Goal: Task Accomplishment & Management: Manage account settings

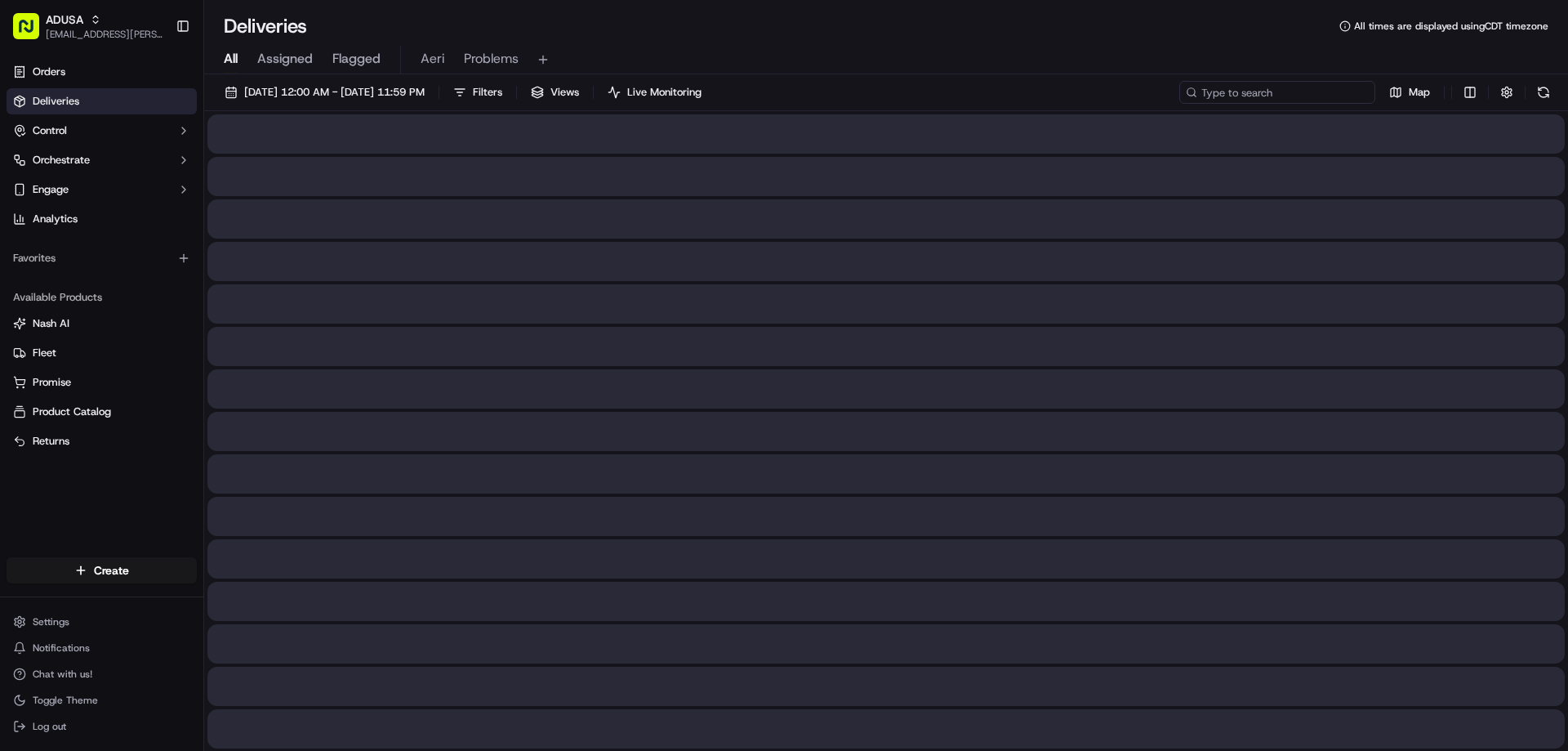
click at [1312, 83] on input at bounding box center [1277, 92] width 196 height 23
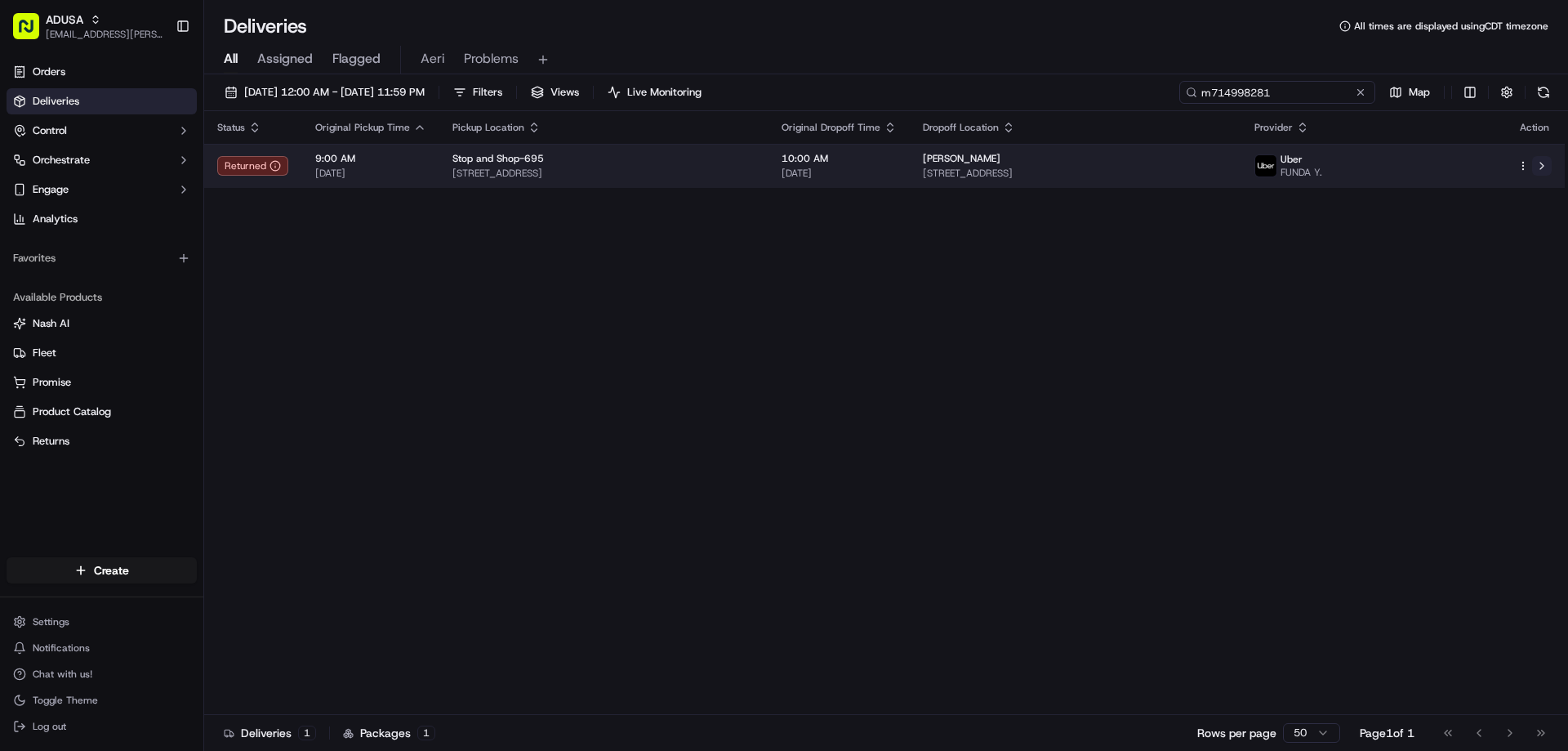
type input "m714998281"
click at [1548, 173] on button at bounding box center [1542, 165] width 20 height 20
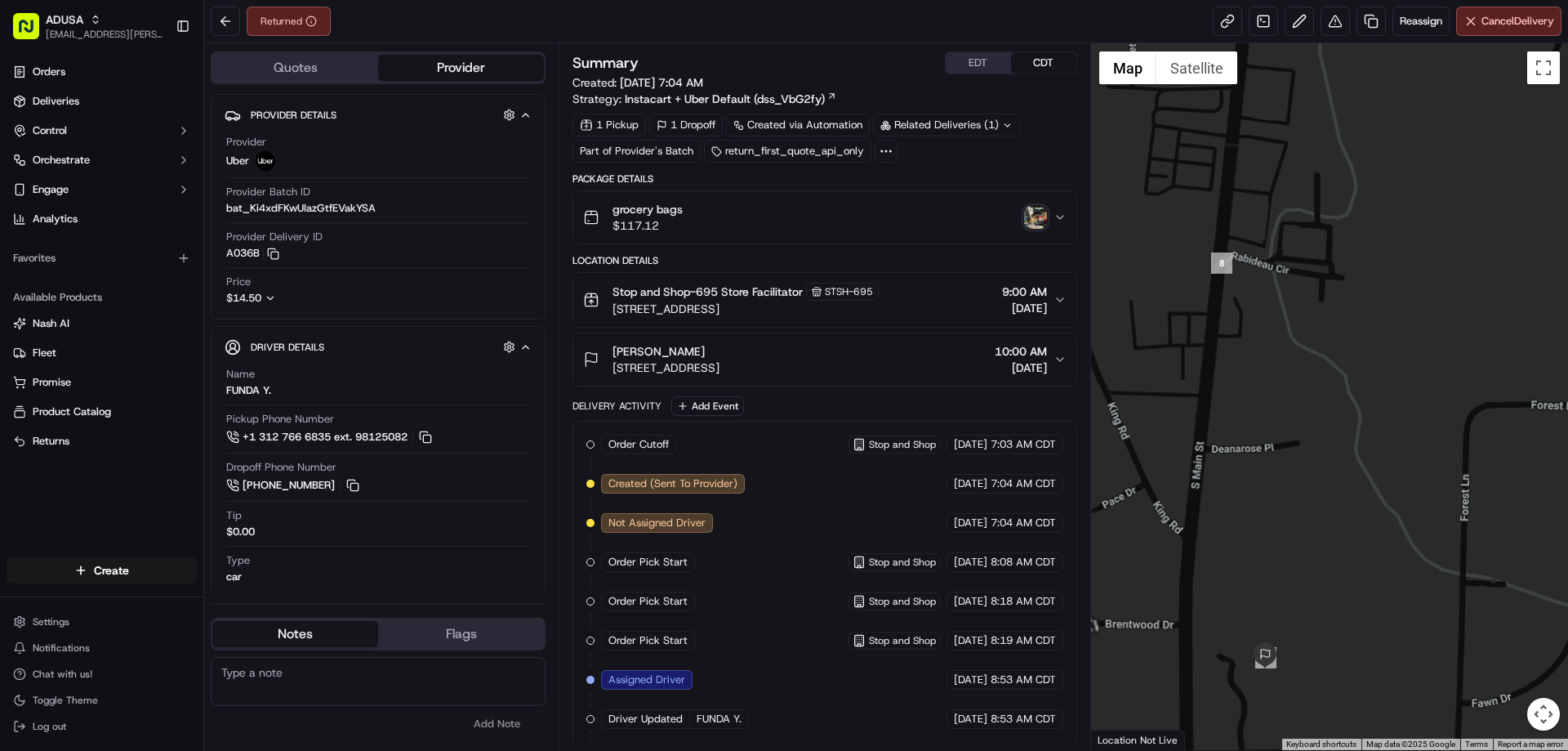
drag, startPoint x: 1319, startPoint y: 502, endPoint x: 1295, endPoint y: 299, distance: 204.4
click at [1310, 352] on div at bounding box center [1330, 397] width 478 height 707
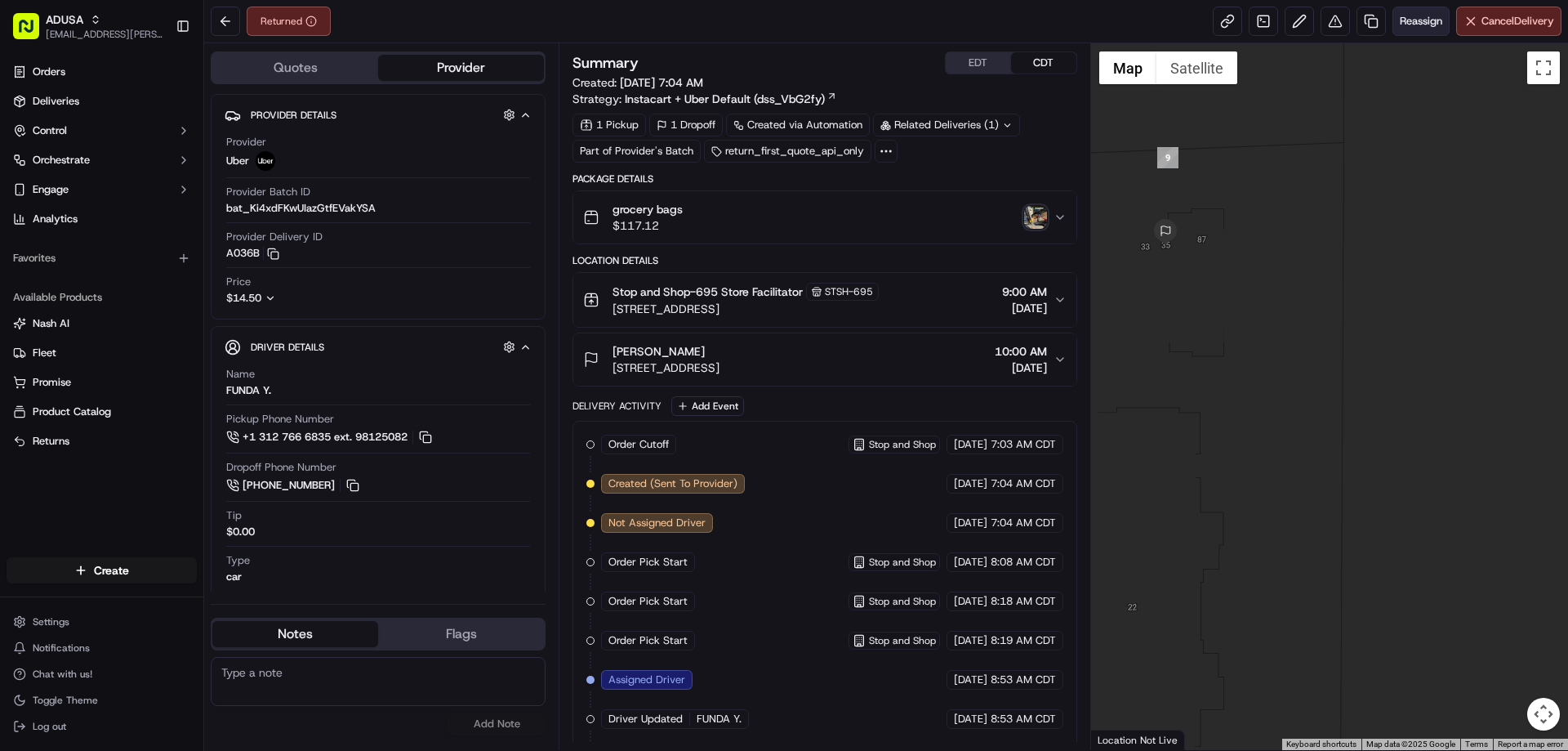
click at [1409, 11] on button "Reassign" at bounding box center [1421, 21] width 57 height 30
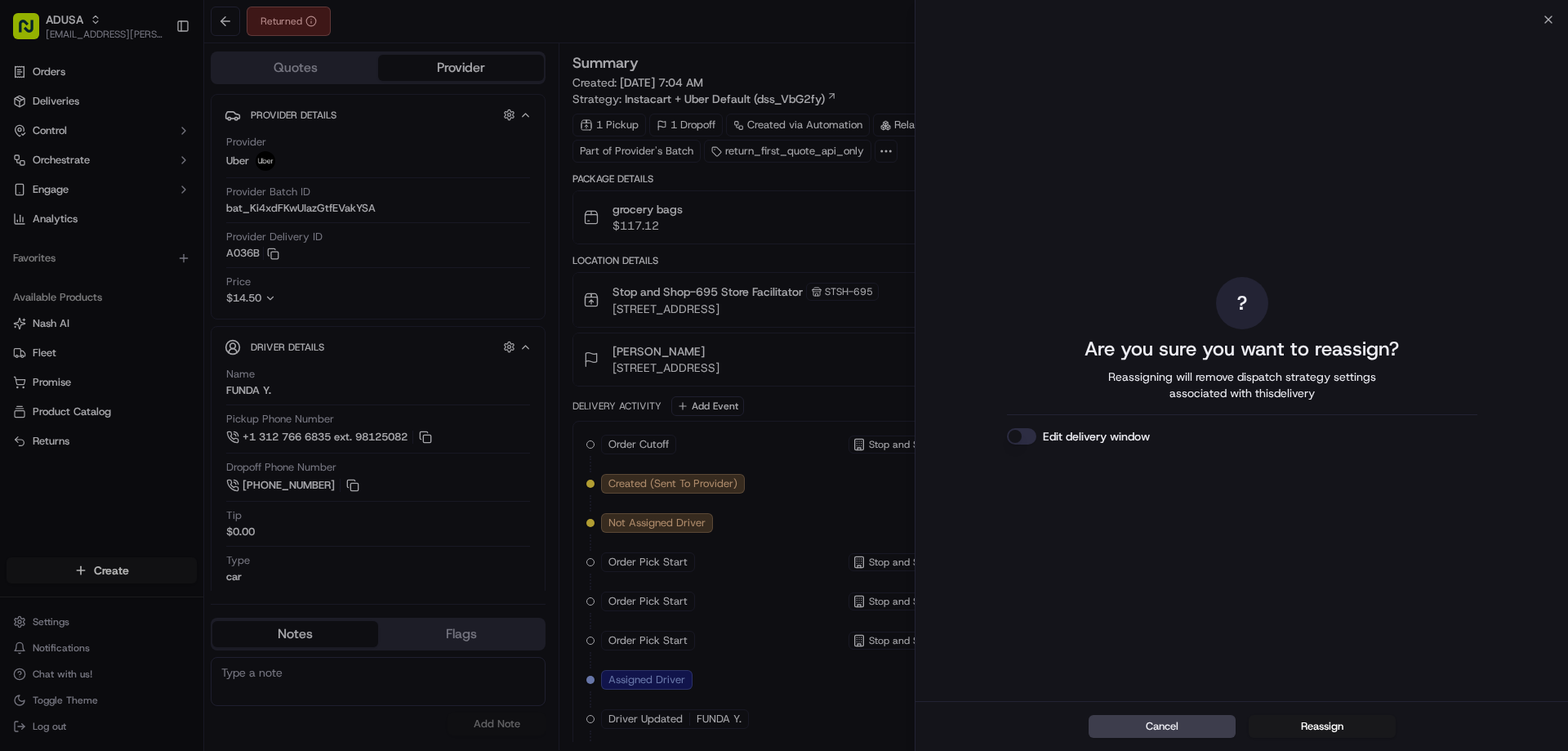
click at [1014, 431] on button "Edit delivery window" at bounding box center [1021, 436] width 30 height 16
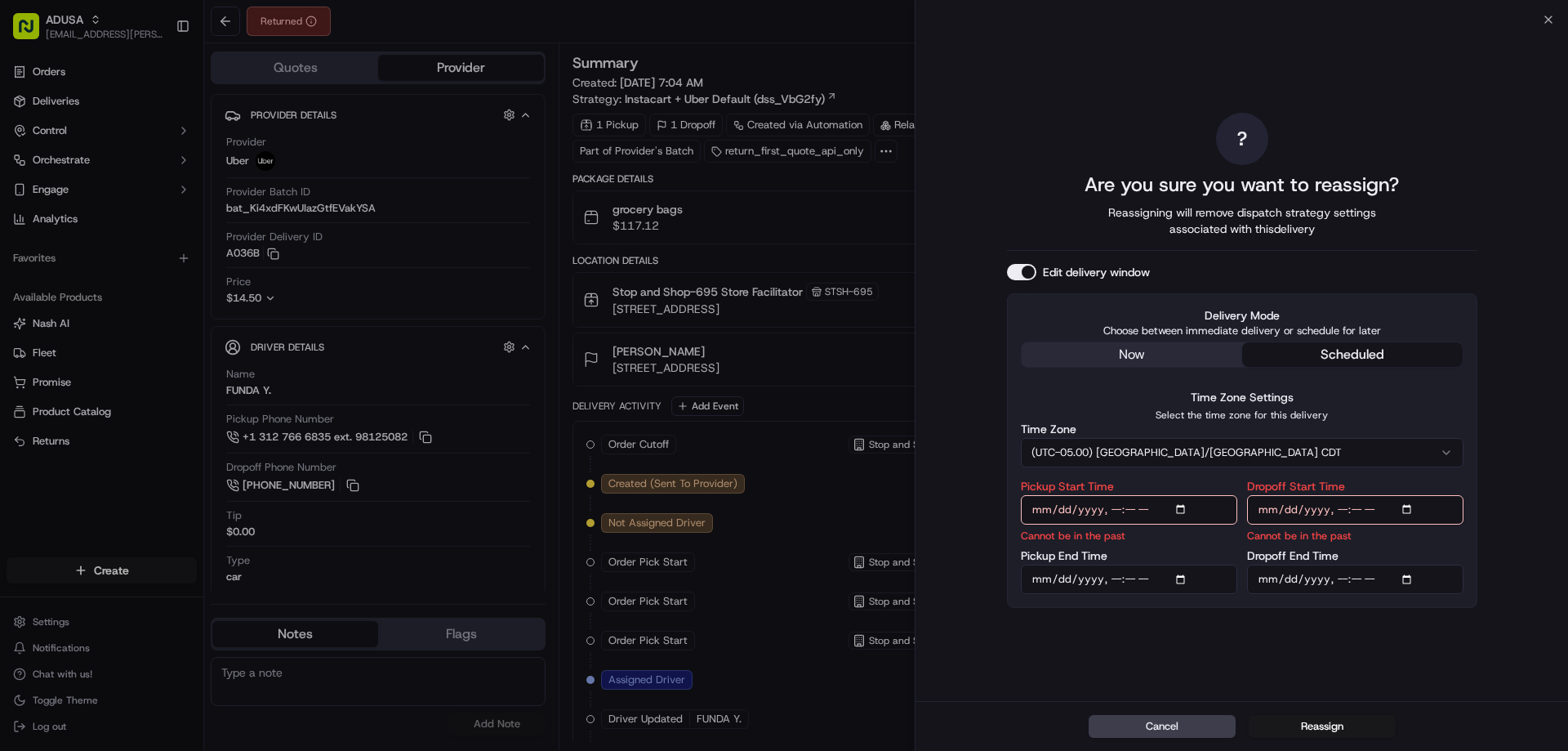
click at [1182, 506] on input "Pickup Start Time" at bounding box center [1129, 509] width 216 height 30
type input "2025-09-19T11:00"
click at [1411, 513] on input "Dropoff Start Time" at bounding box center [1355, 509] width 216 height 30
click at [1410, 509] on input "Dropoff Start Time" at bounding box center [1355, 509] width 216 height 30
type input "2025-09-19T11:00"
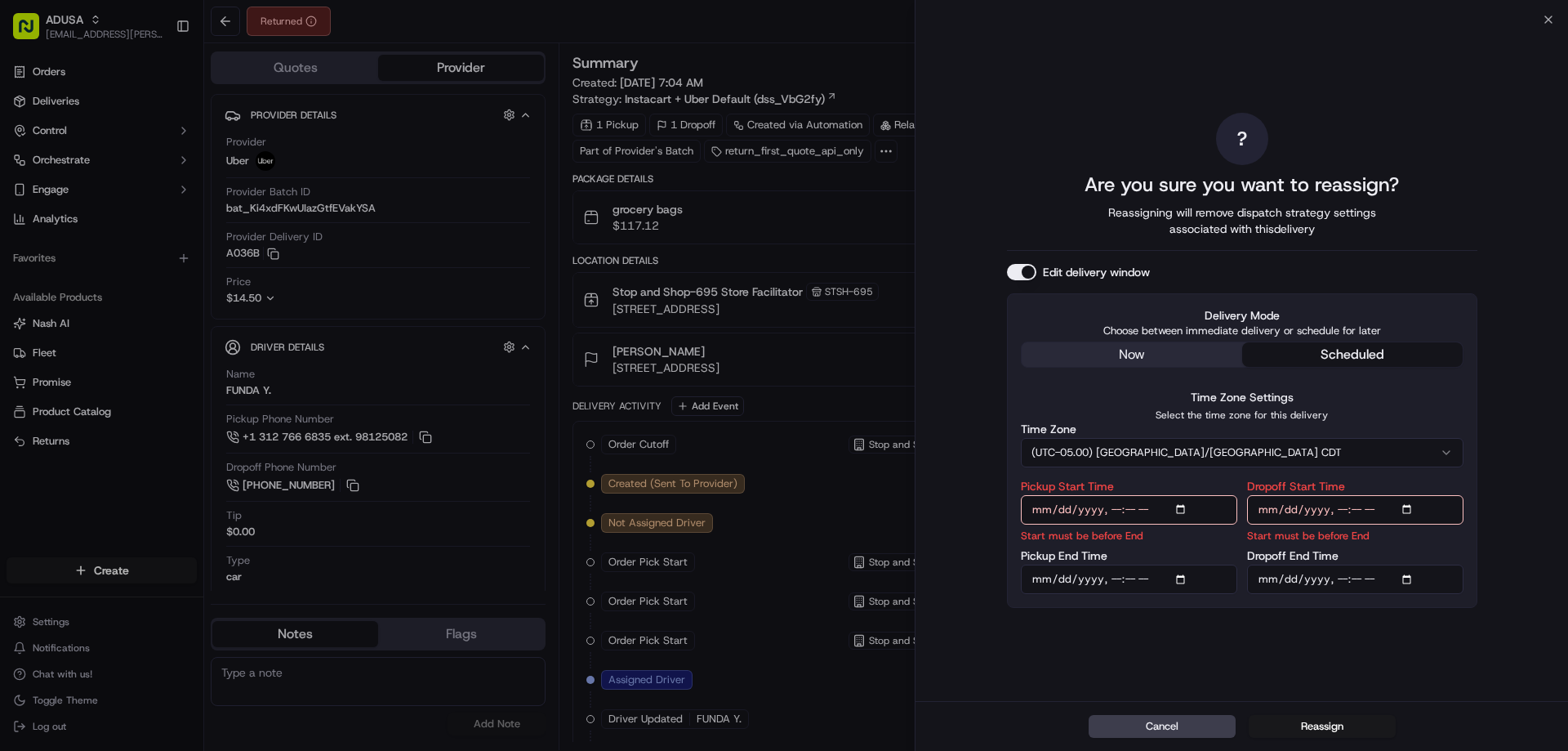
click at [1197, 580] on input "Pickup End Time" at bounding box center [1129, 579] width 216 height 30
click at [1187, 578] on input "Pickup End Time" at bounding box center [1129, 579] width 216 height 30
click at [1183, 576] on input "Pickup End Time" at bounding box center [1129, 579] width 216 height 30
type input "2025-09-19T12:00"
click at [1407, 574] on input "Dropoff End Time" at bounding box center [1355, 579] width 216 height 30
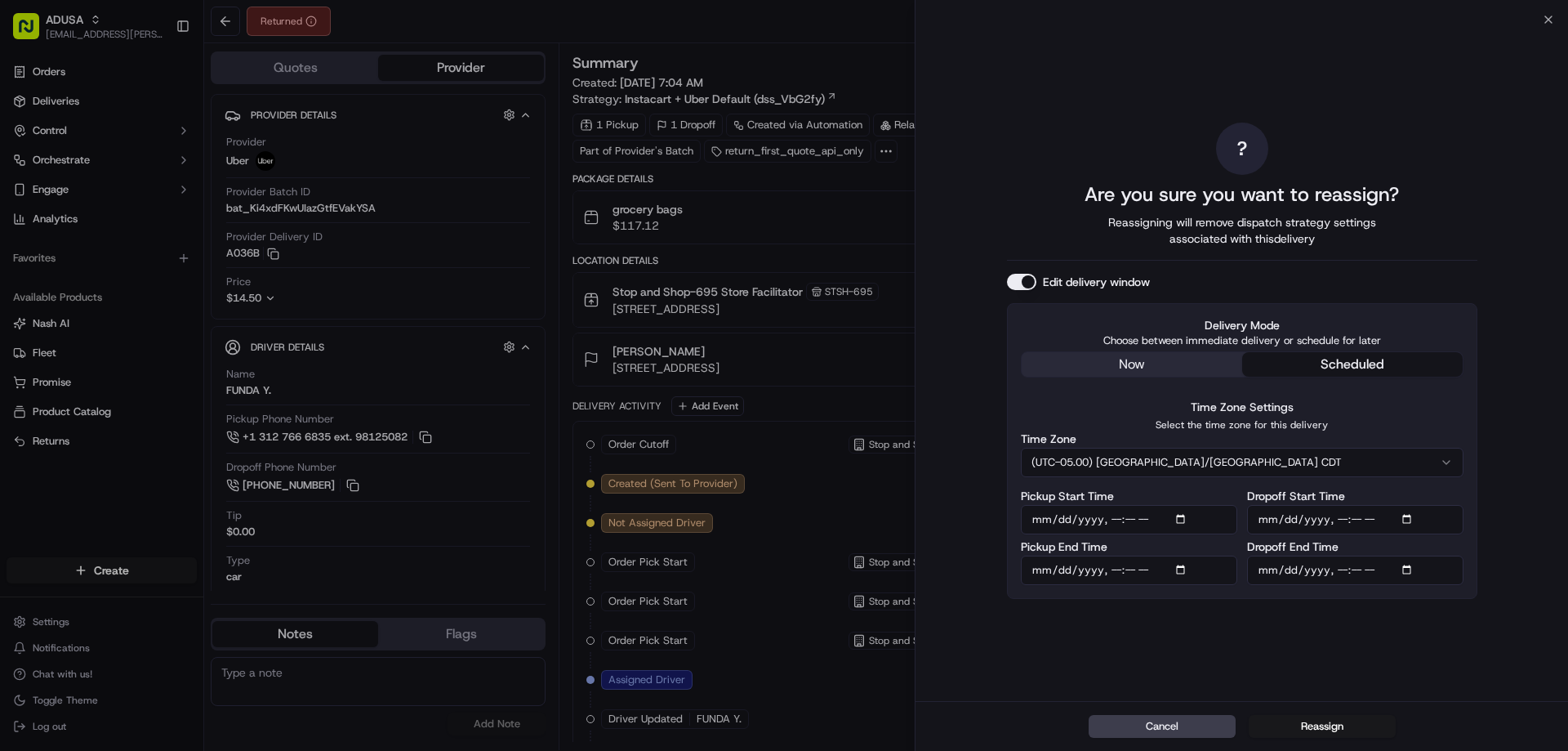
type input "2025-09-19T12:00"
click at [1508, 263] on div "? Are you sure you want to reassign? Reassigning will remove dispatch strategy …" at bounding box center [1242, 360] width 653 height 681
click at [1327, 743] on div "Cancel Reassign" at bounding box center [1242, 725] width 653 height 50
click at [1327, 742] on div "Cancel Reassign" at bounding box center [1242, 725] width 653 height 50
click at [1325, 737] on div "Cancel Reassign" at bounding box center [1242, 725] width 653 height 50
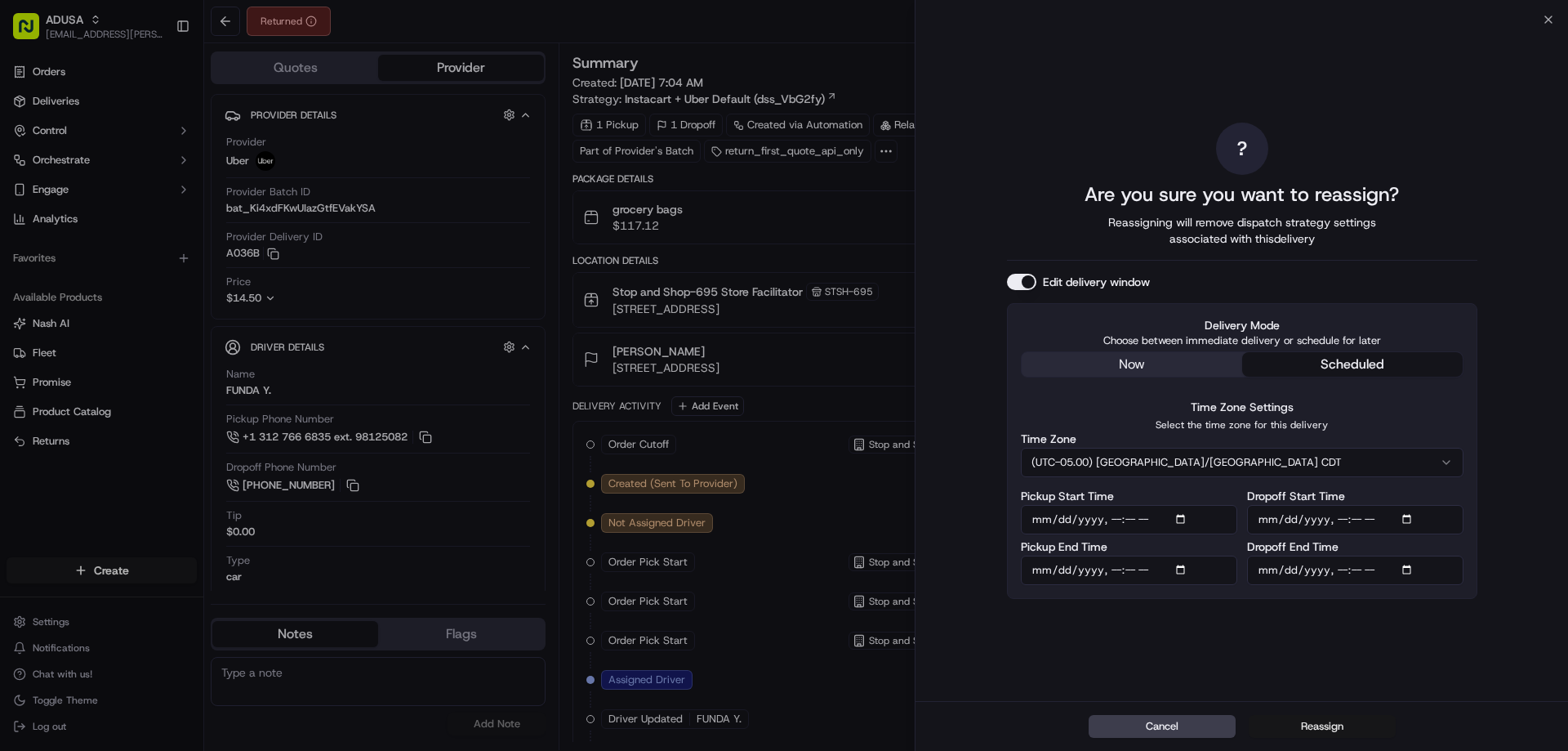
click at [1320, 735] on button "Reassign" at bounding box center [1322, 726] width 147 height 23
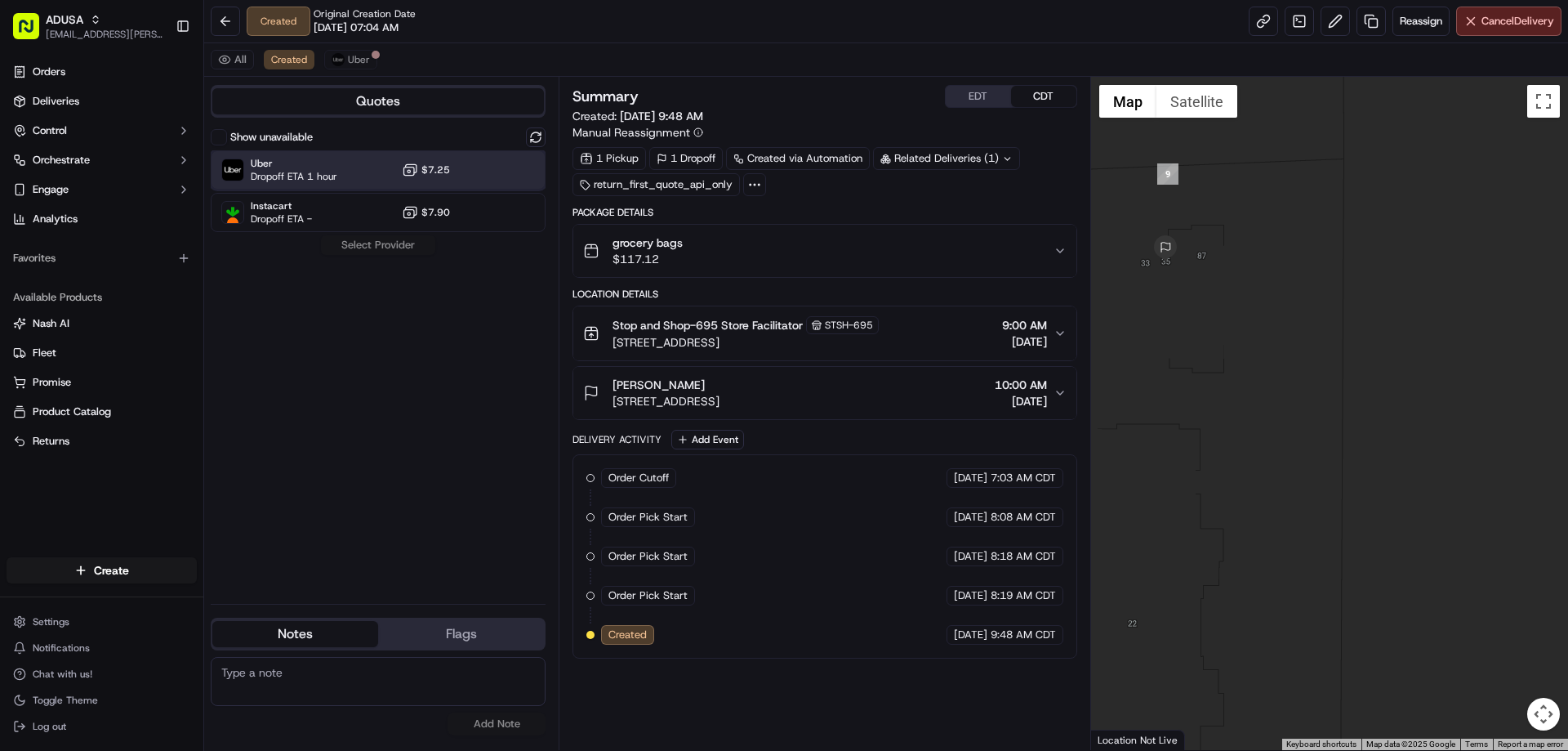
click at [470, 164] on div "Uber Dropoff ETA 1 hour $7.25" at bounding box center [378, 170] width 335 height 39
click at [386, 247] on button "Assign Provider" at bounding box center [378, 244] width 116 height 20
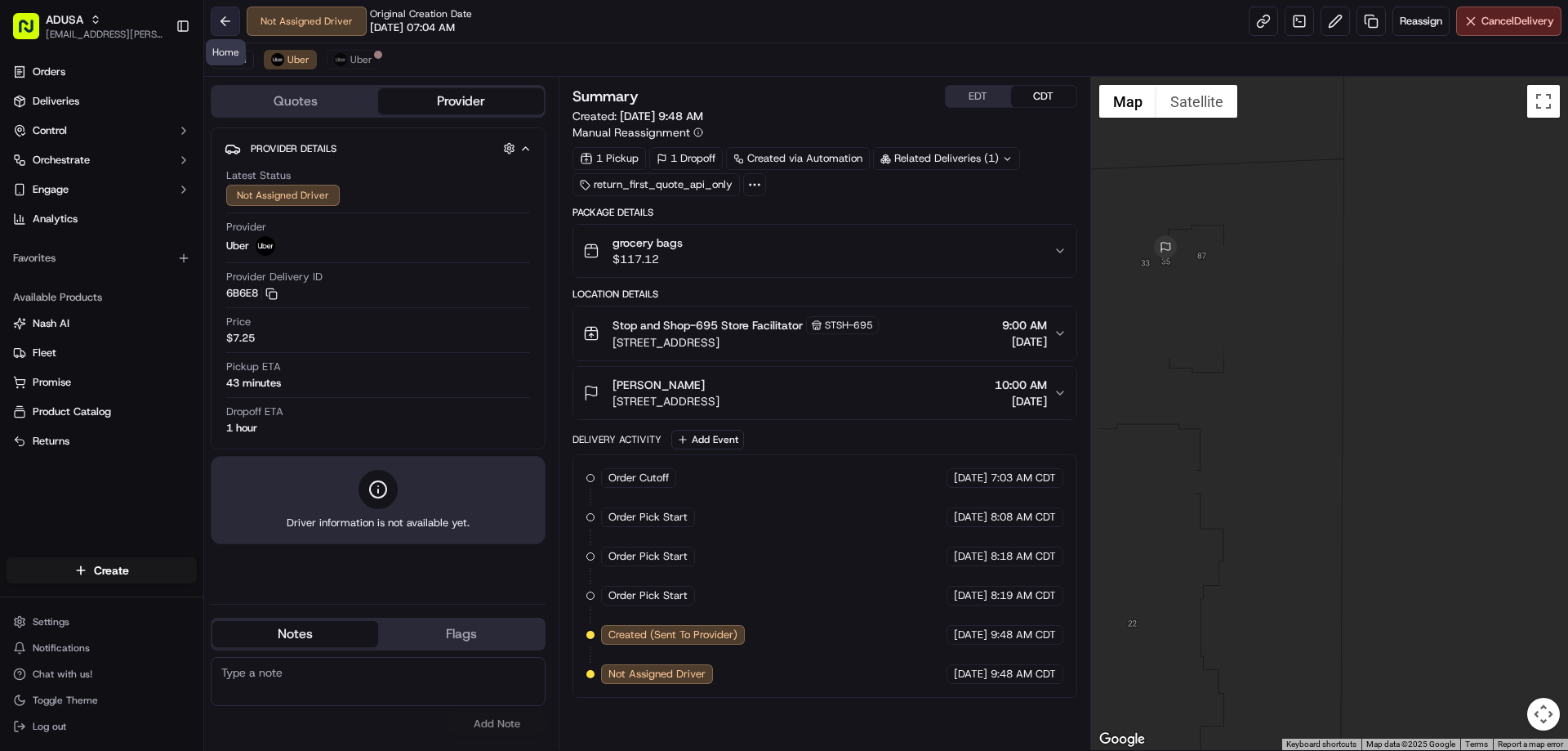
click at [229, 23] on button at bounding box center [226, 21] width 30 height 30
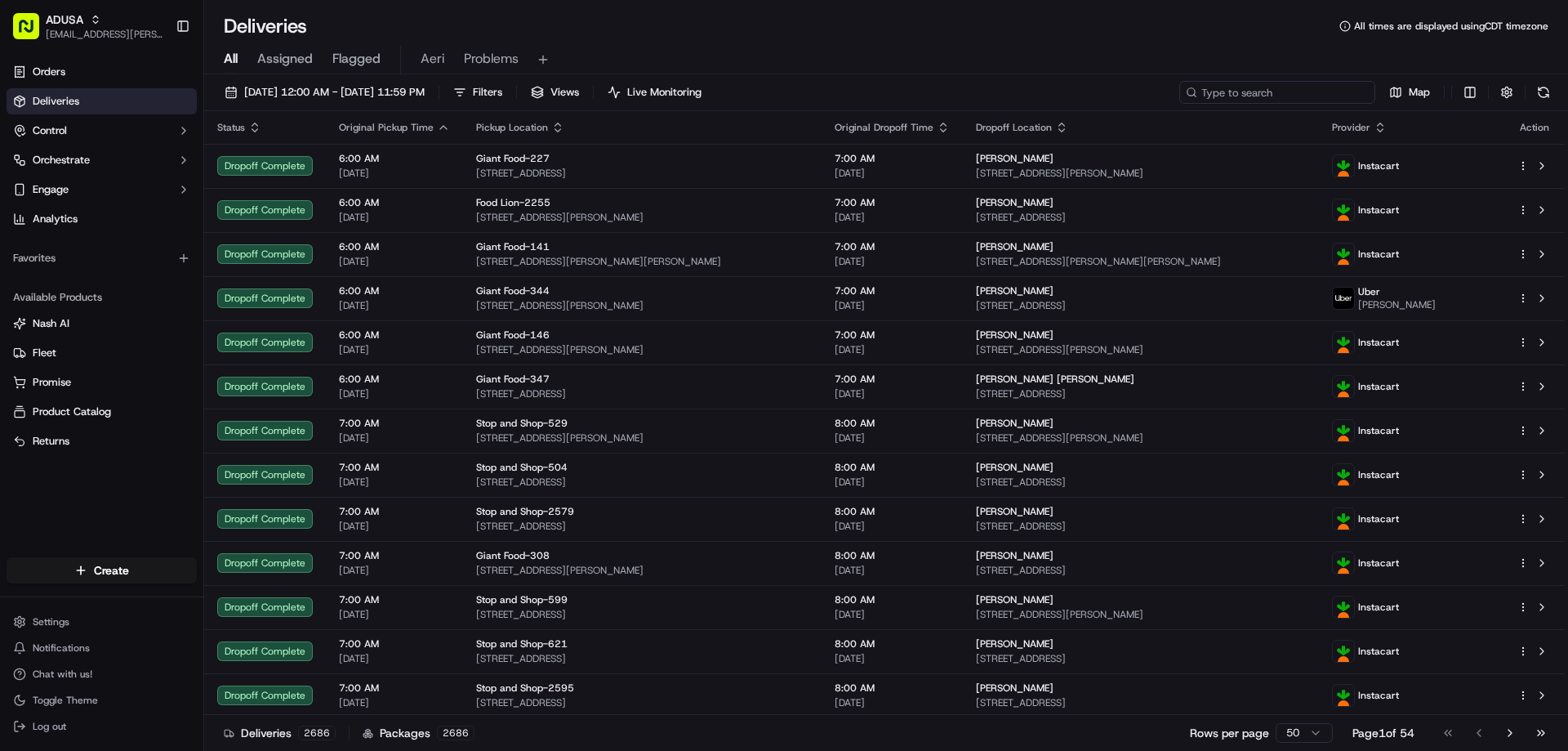
click at [1314, 89] on input at bounding box center [1277, 92] width 196 height 23
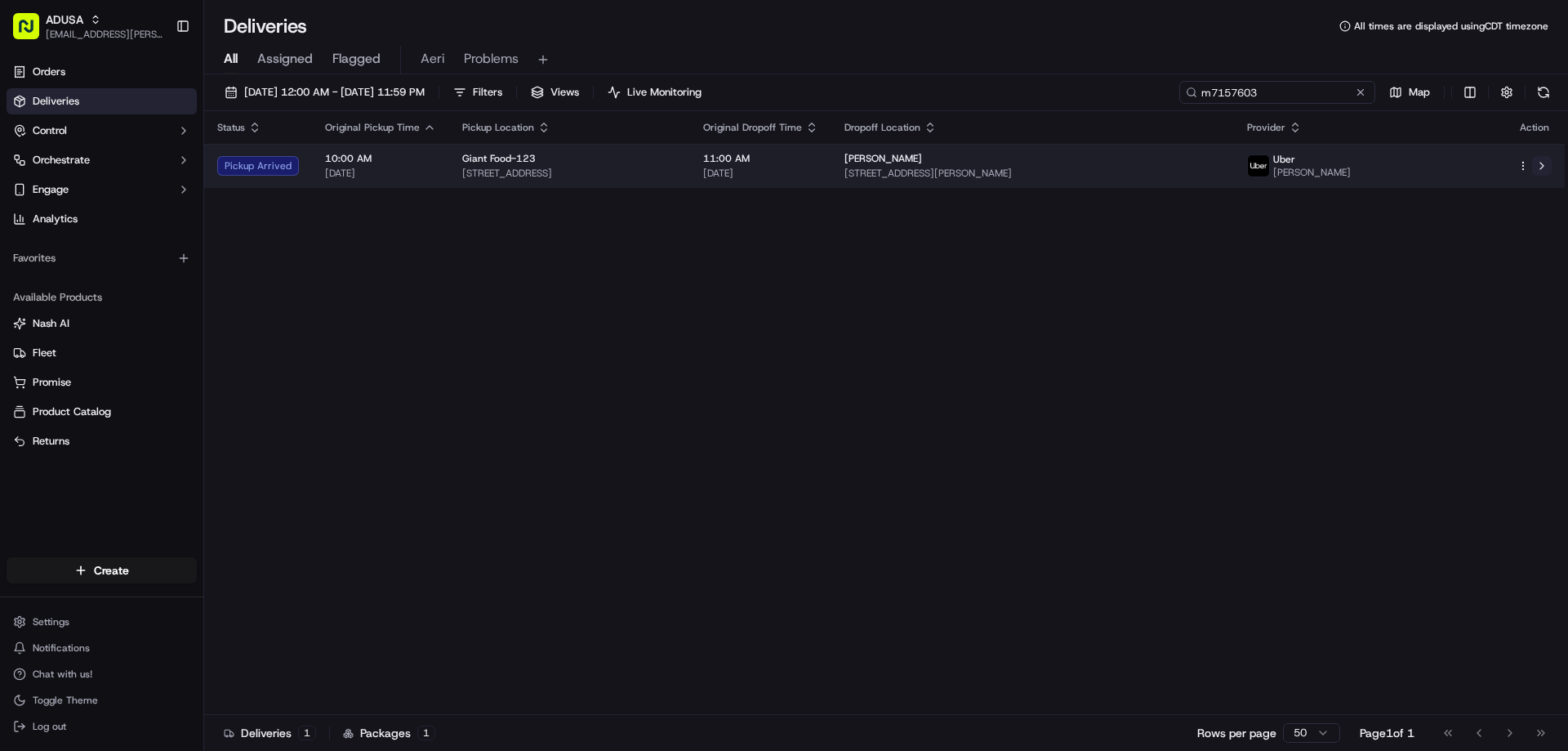
type input "m7157603"
click at [1547, 170] on button at bounding box center [1542, 165] width 20 height 20
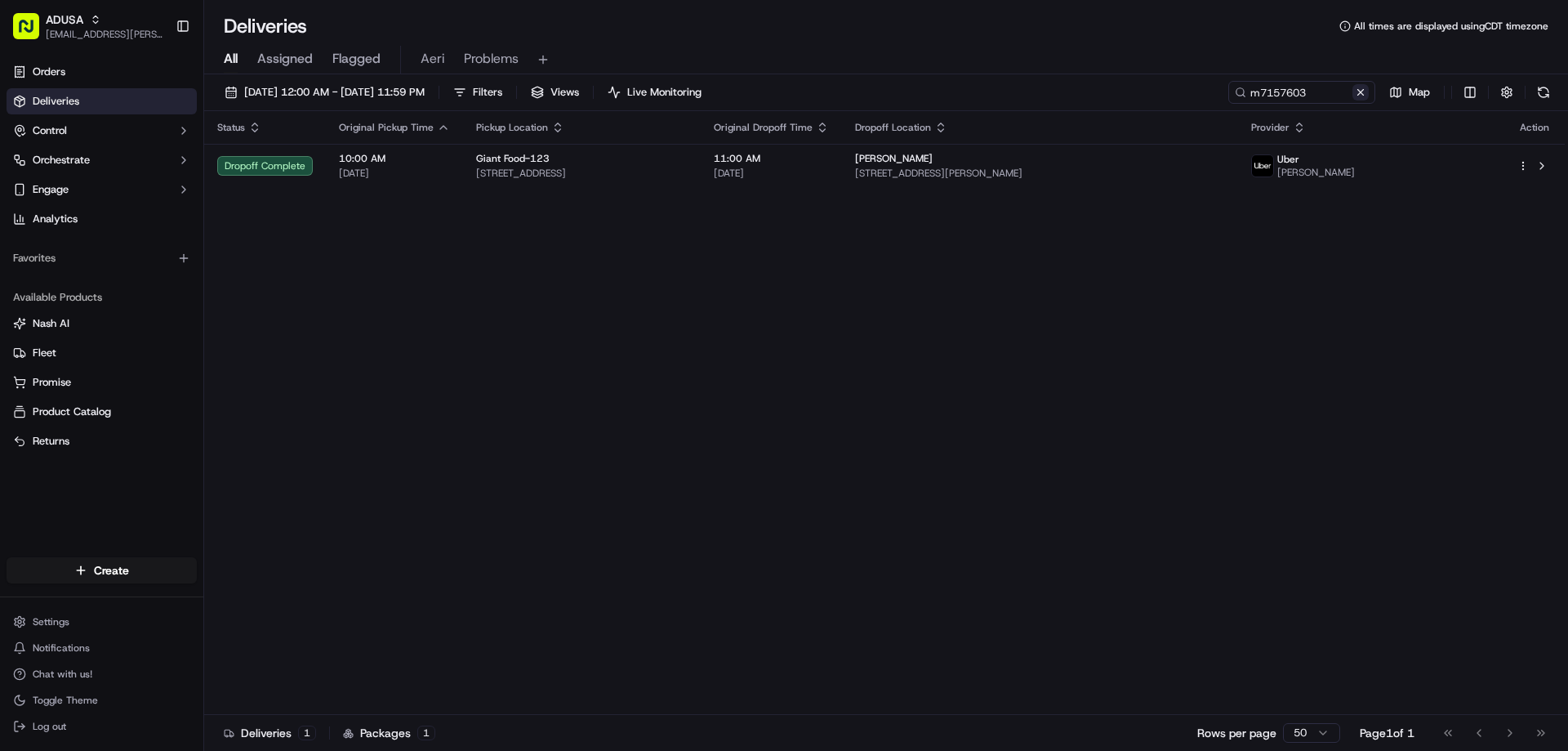
click at [1362, 93] on button at bounding box center [1360, 92] width 16 height 16
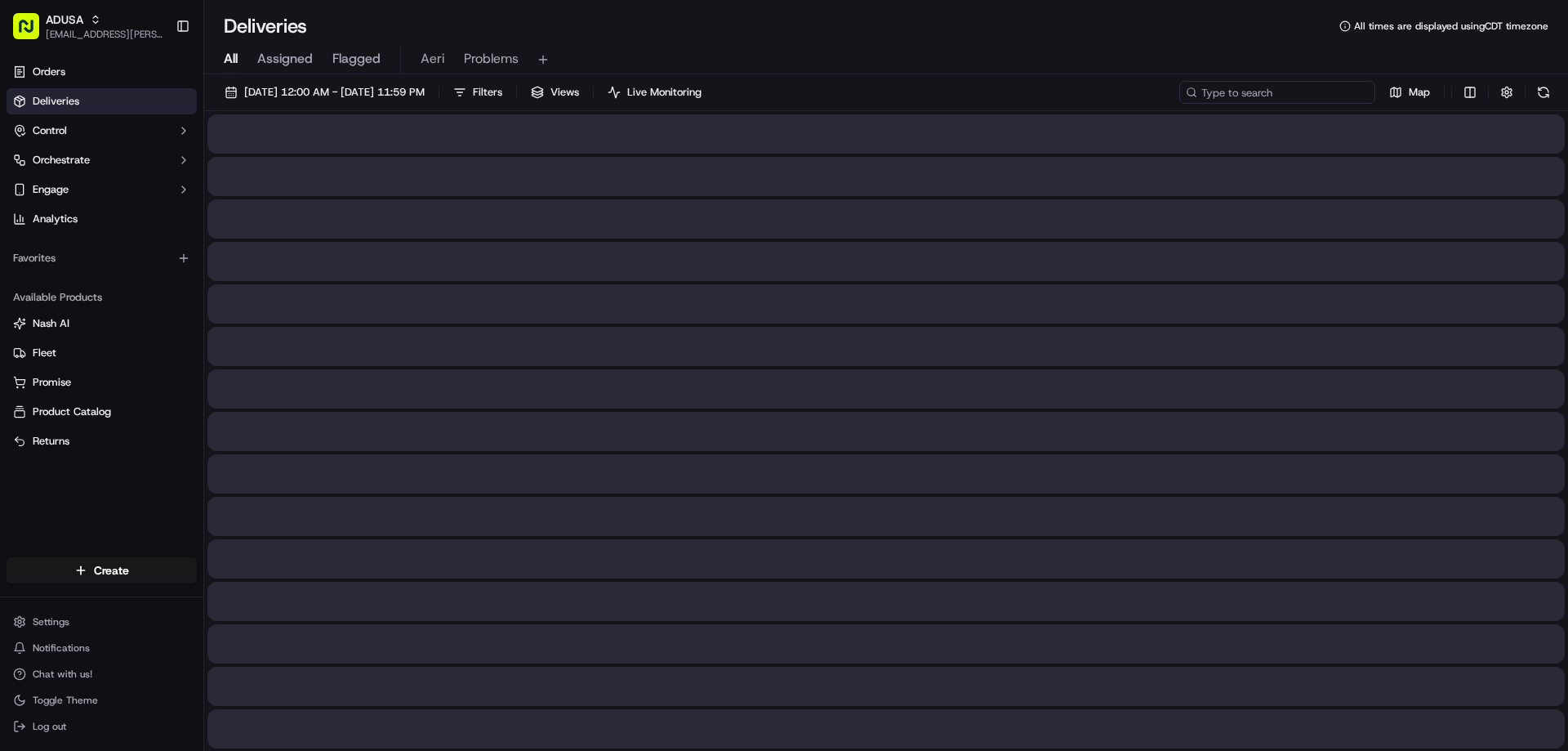
click at [1316, 94] on input at bounding box center [1277, 92] width 196 height 23
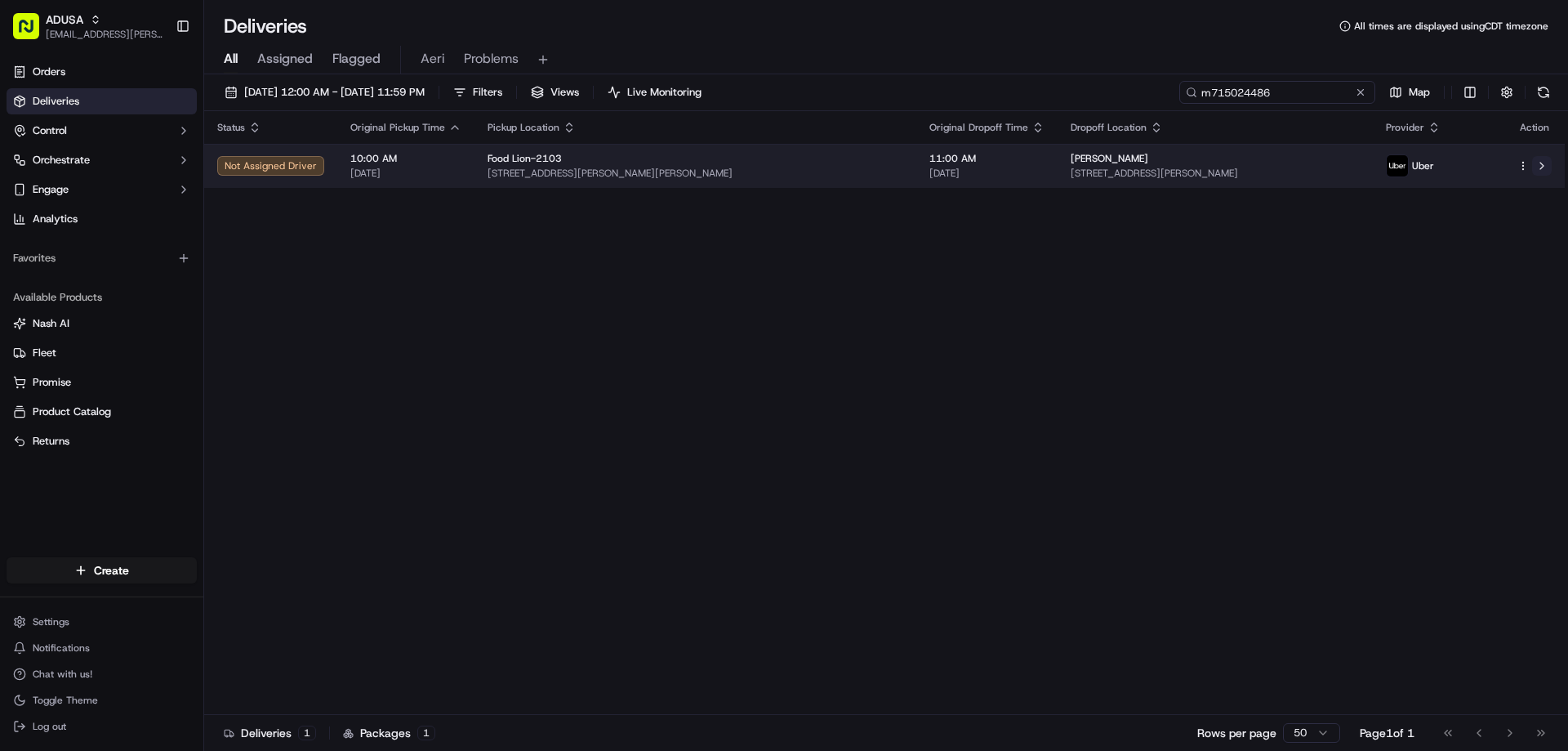
type input "m715024486"
click at [1548, 163] on button at bounding box center [1542, 165] width 20 height 20
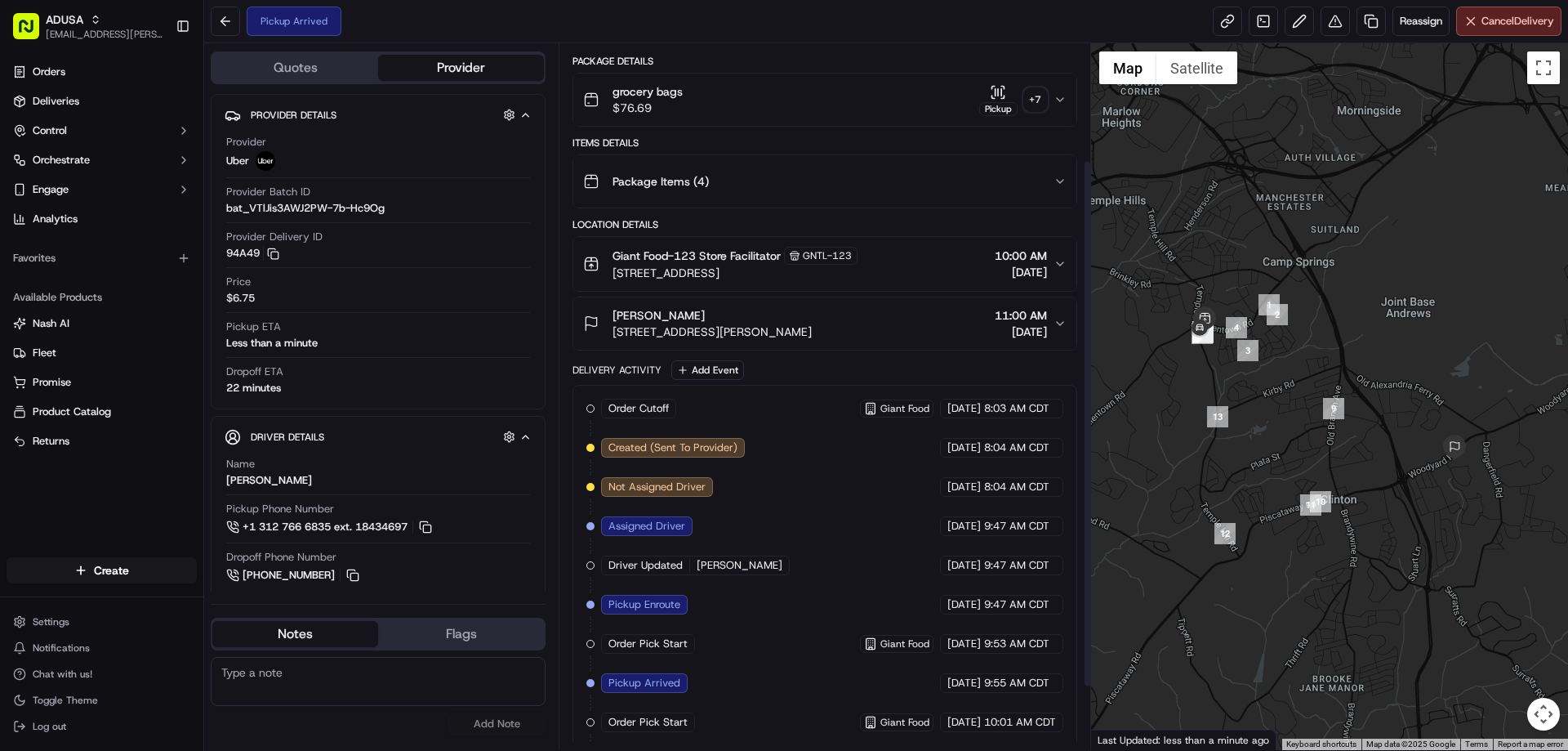
scroll to position [239, 0]
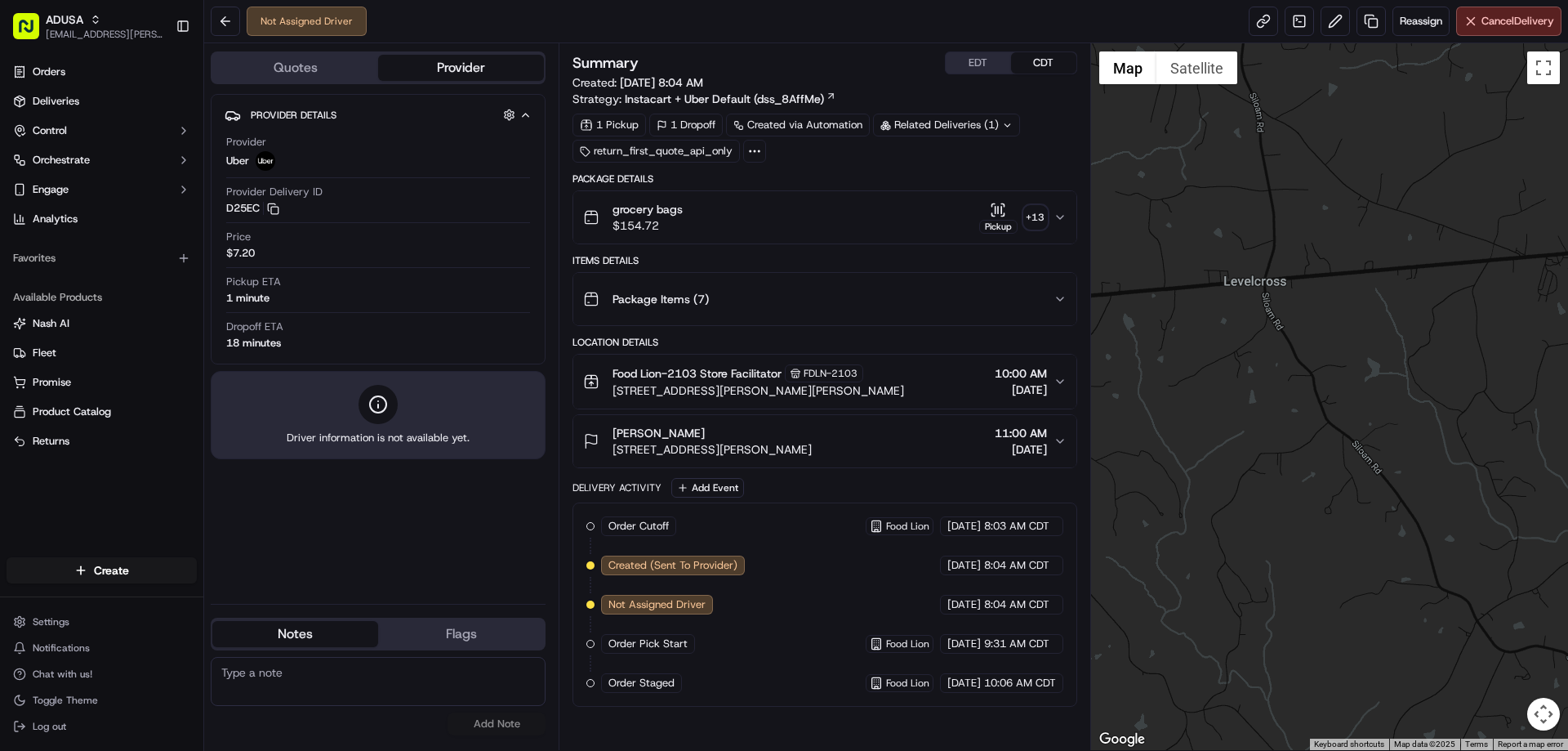
drag, startPoint x: 1231, startPoint y: 252, endPoint x: 1381, endPoint y: 341, distance: 174.4
click at [1381, 341] on div at bounding box center [1330, 397] width 478 height 707
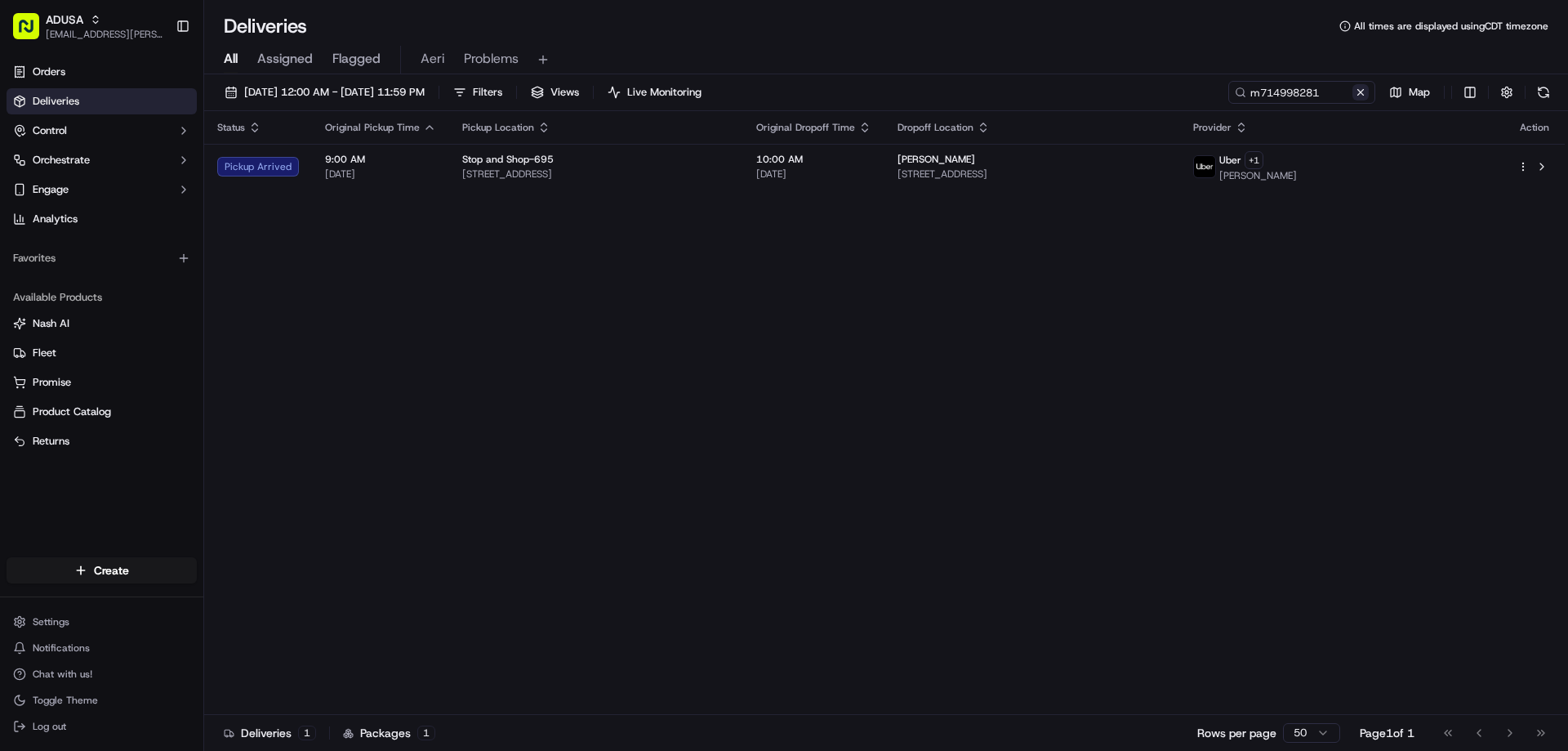
click at [1361, 95] on button at bounding box center [1360, 92] width 16 height 16
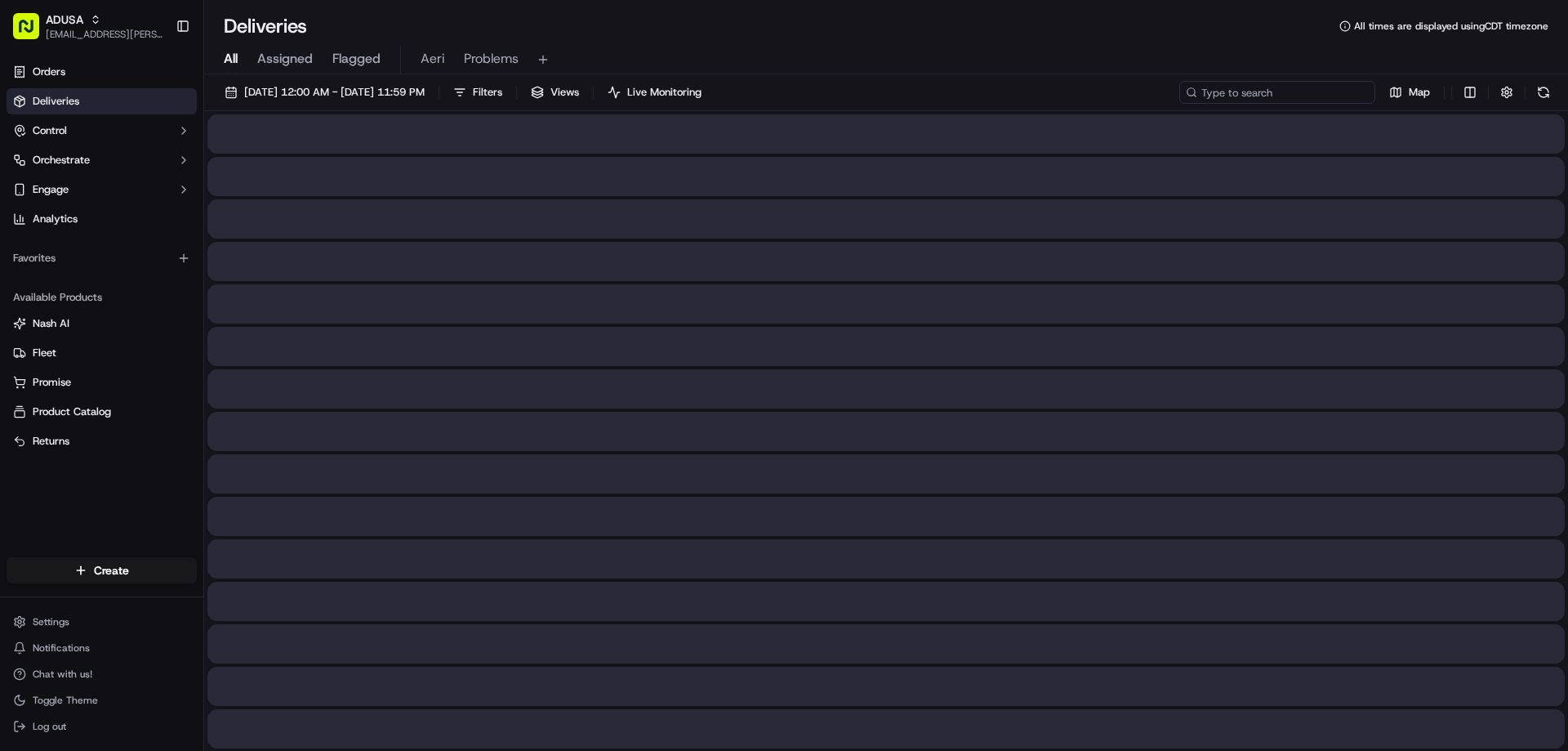
click at [1323, 95] on input at bounding box center [1277, 92] width 196 height 23
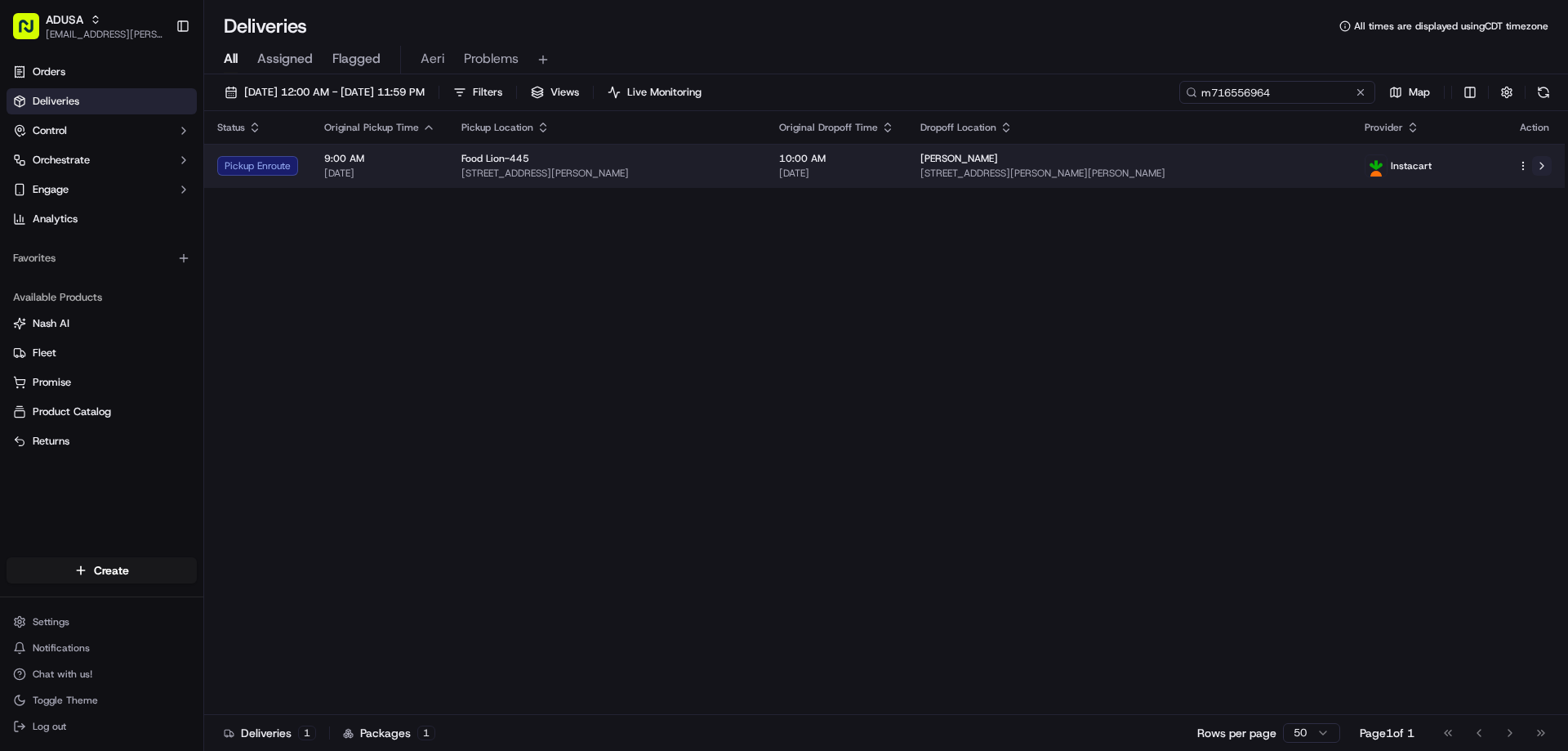
type input "m716556964"
click at [1550, 167] on button at bounding box center [1542, 165] width 20 height 20
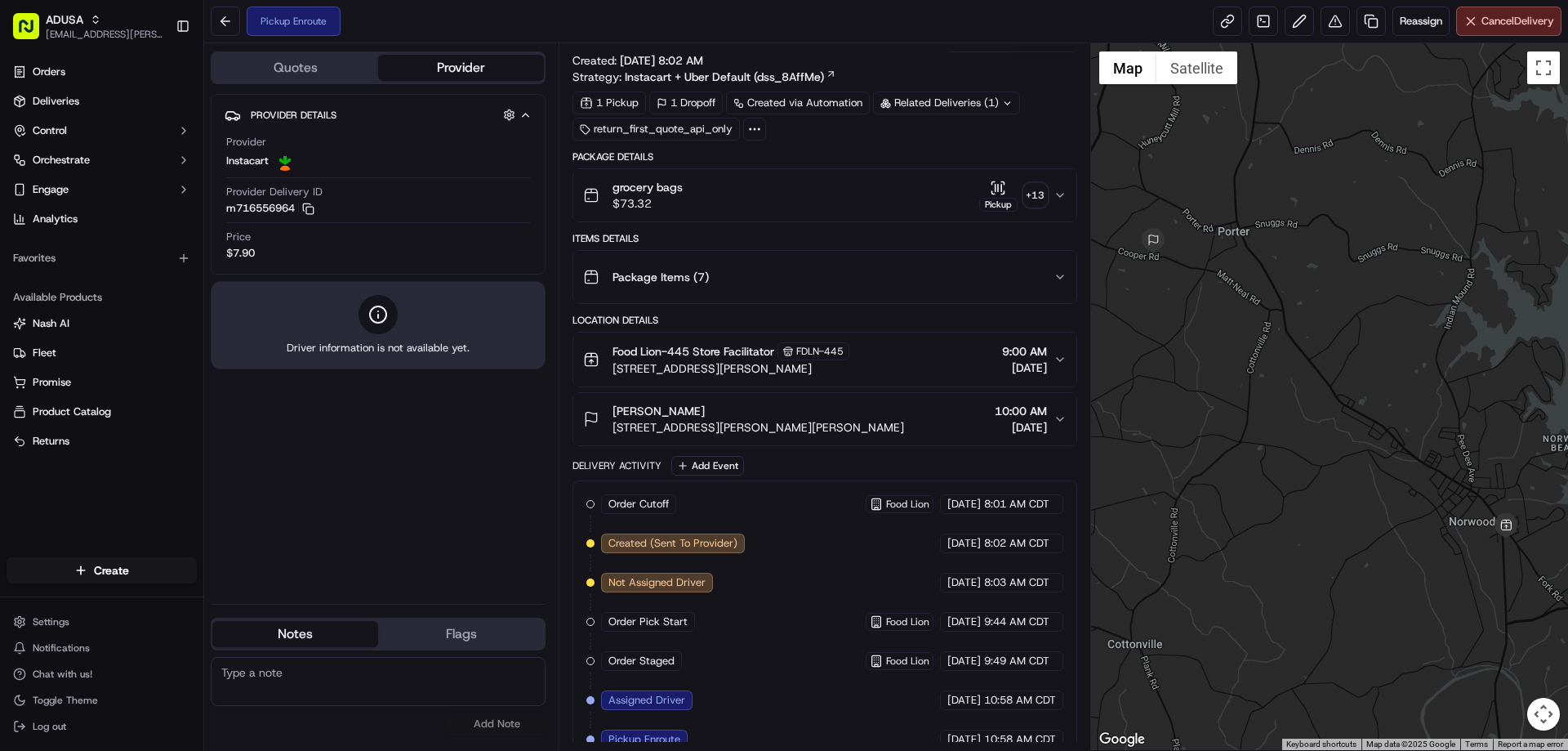
scroll to position [43, 0]
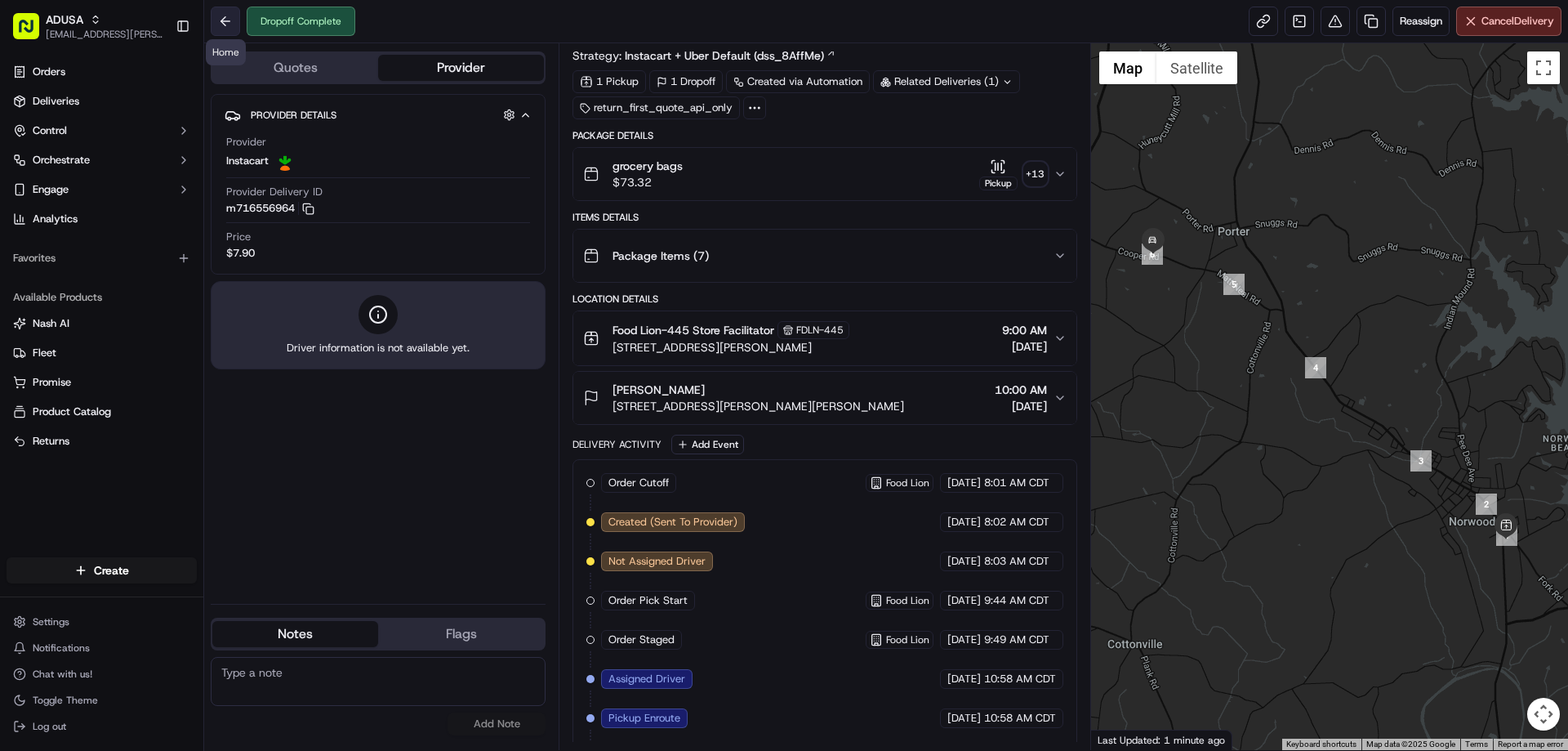
click at [228, 20] on button at bounding box center [226, 21] width 30 height 30
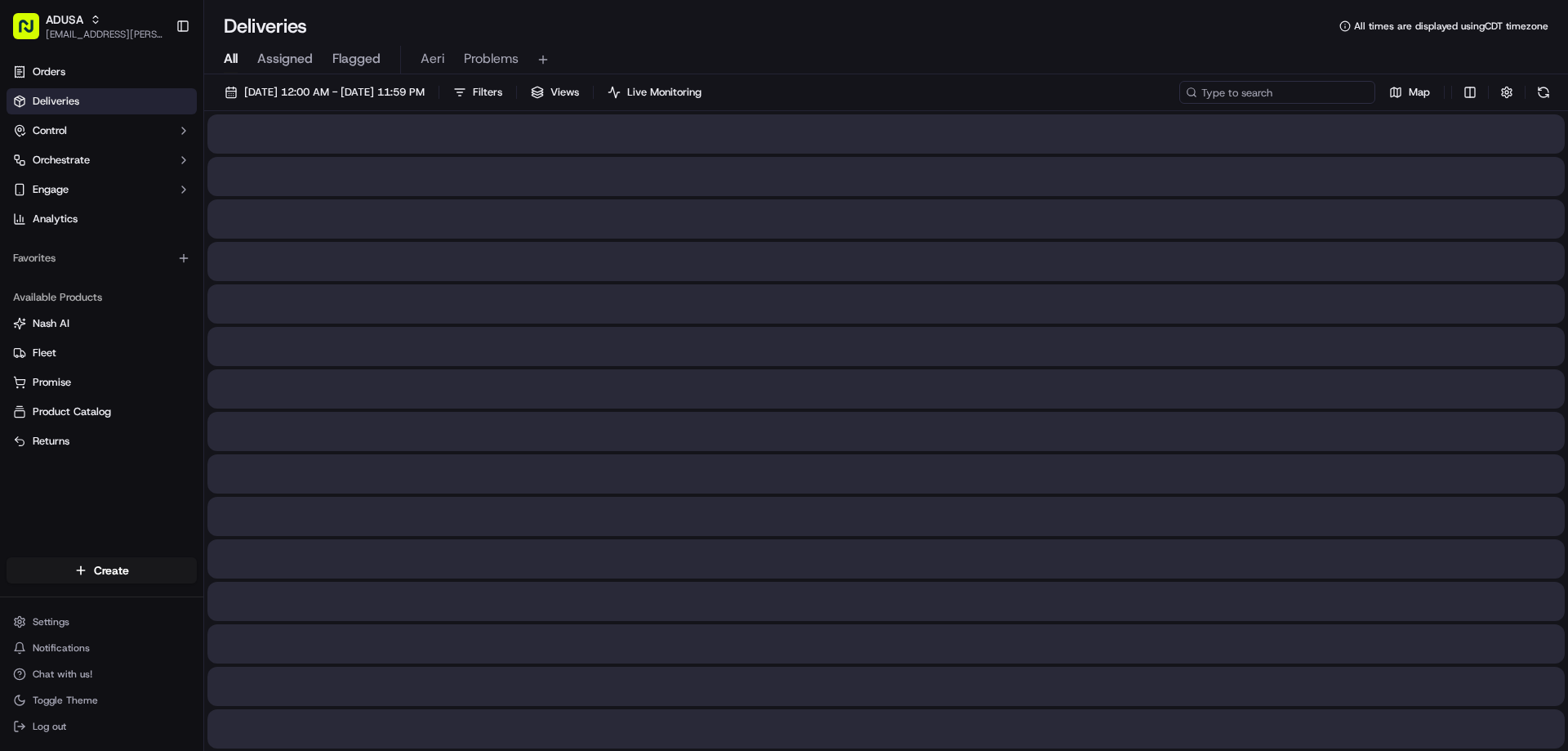
click at [1314, 92] on input at bounding box center [1277, 92] width 196 height 23
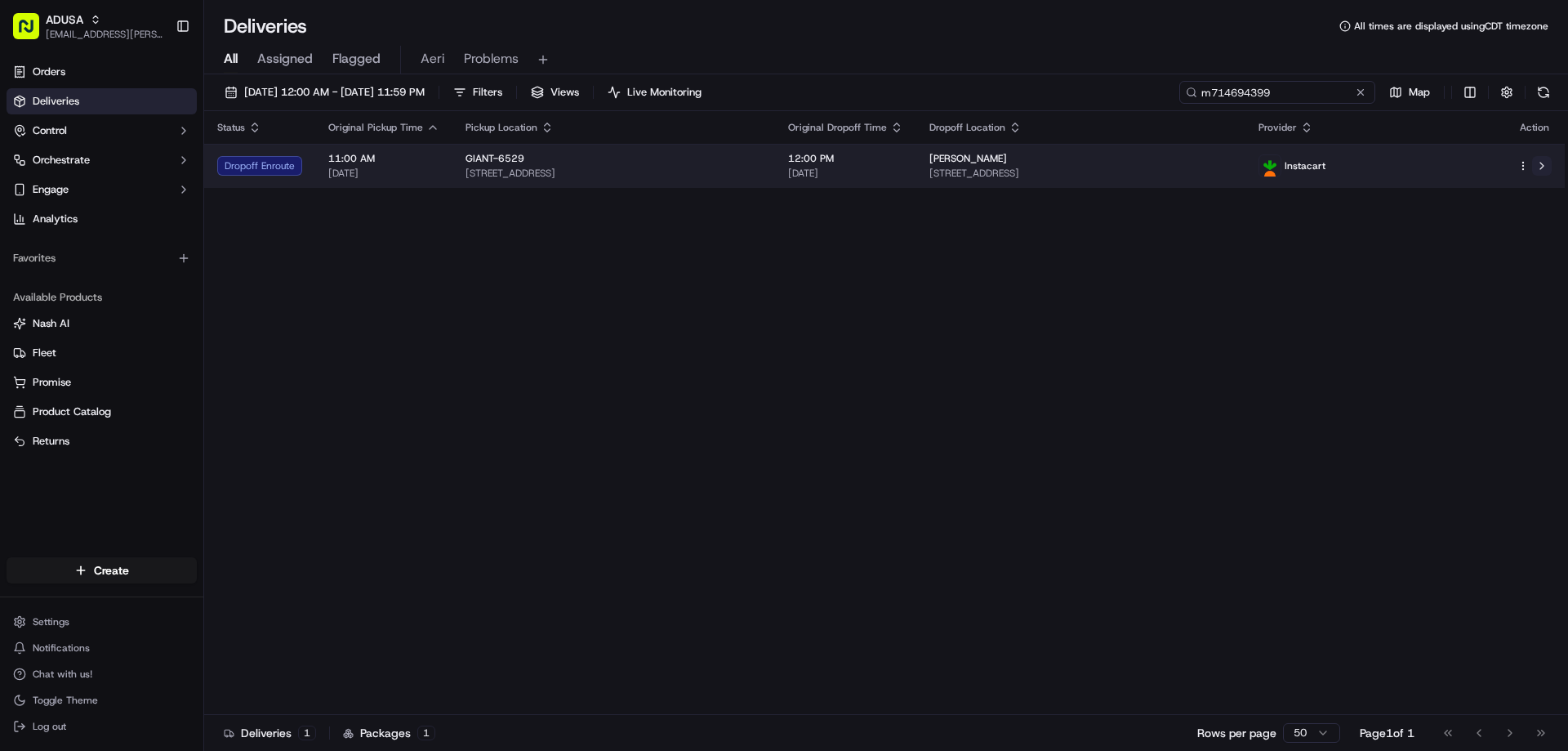
type input "m714694399"
click at [1546, 169] on button at bounding box center [1542, 165] width 20 height 20
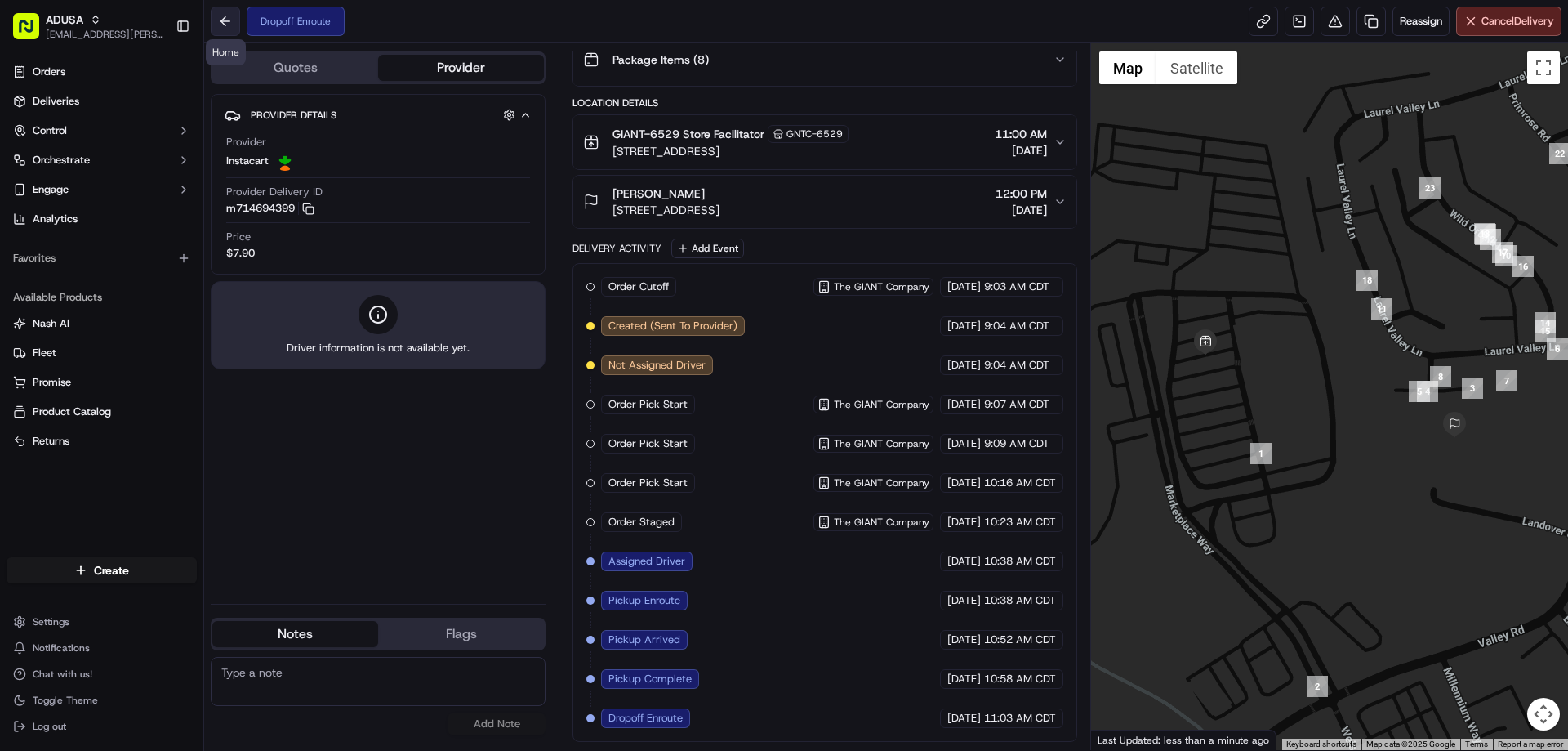
click at [235, 11] on button at bounding box center [226, 21] width 30 height 30
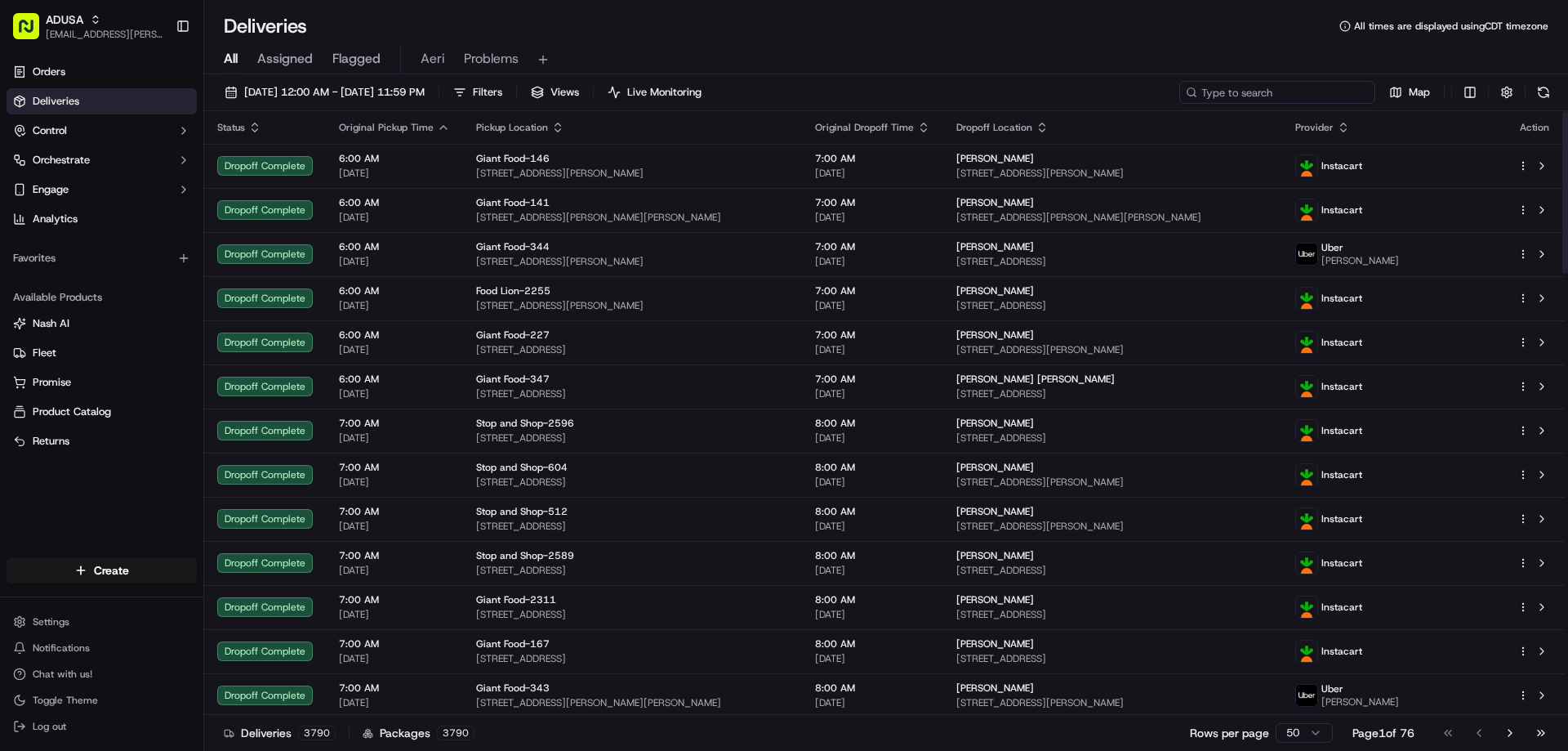
click at [1334, 99] on input at bounding box center [1277, 92] width 196 height 23
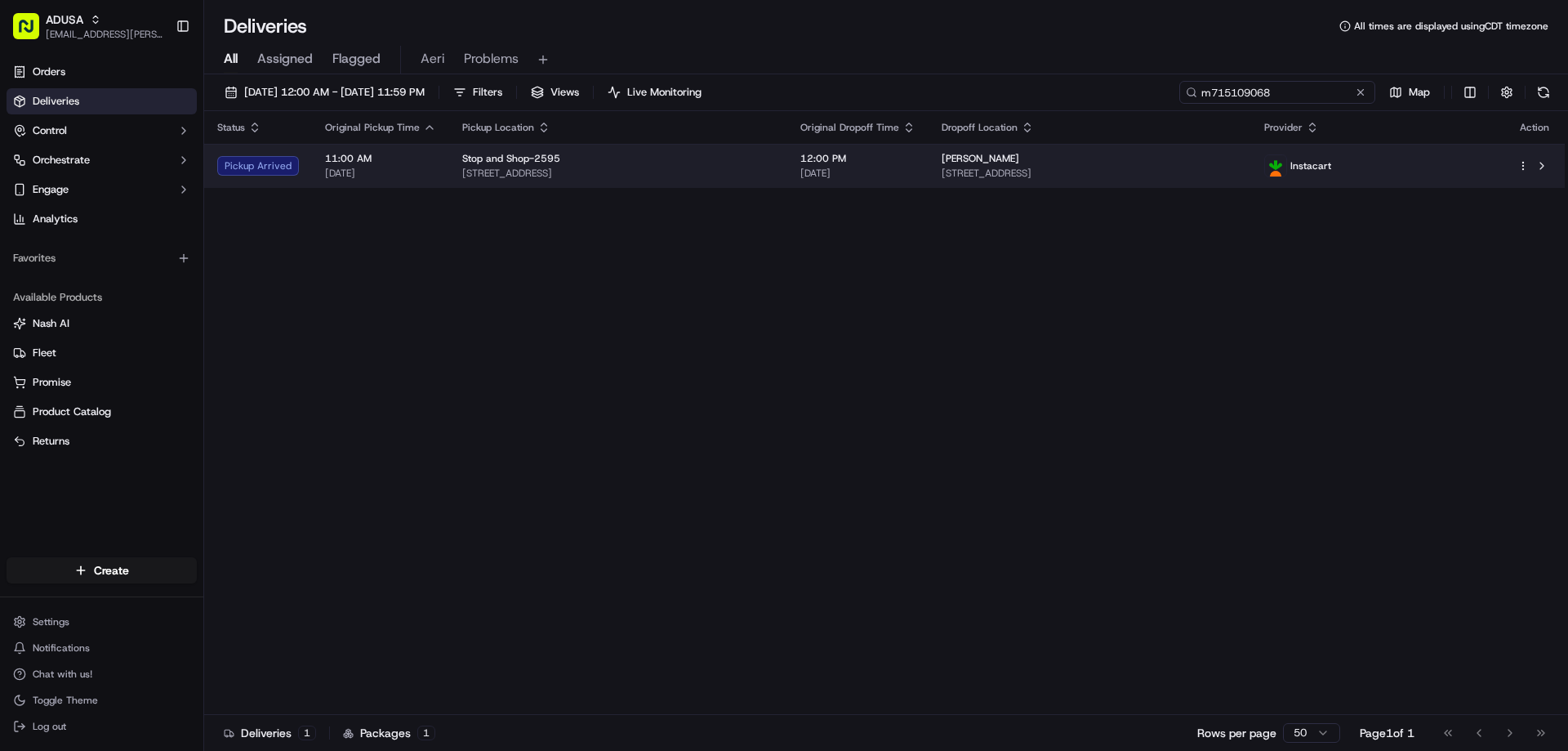
type input "m715109068"
click at [1554, 160] on td at bounding box center [1534, 166] width 60 height 44
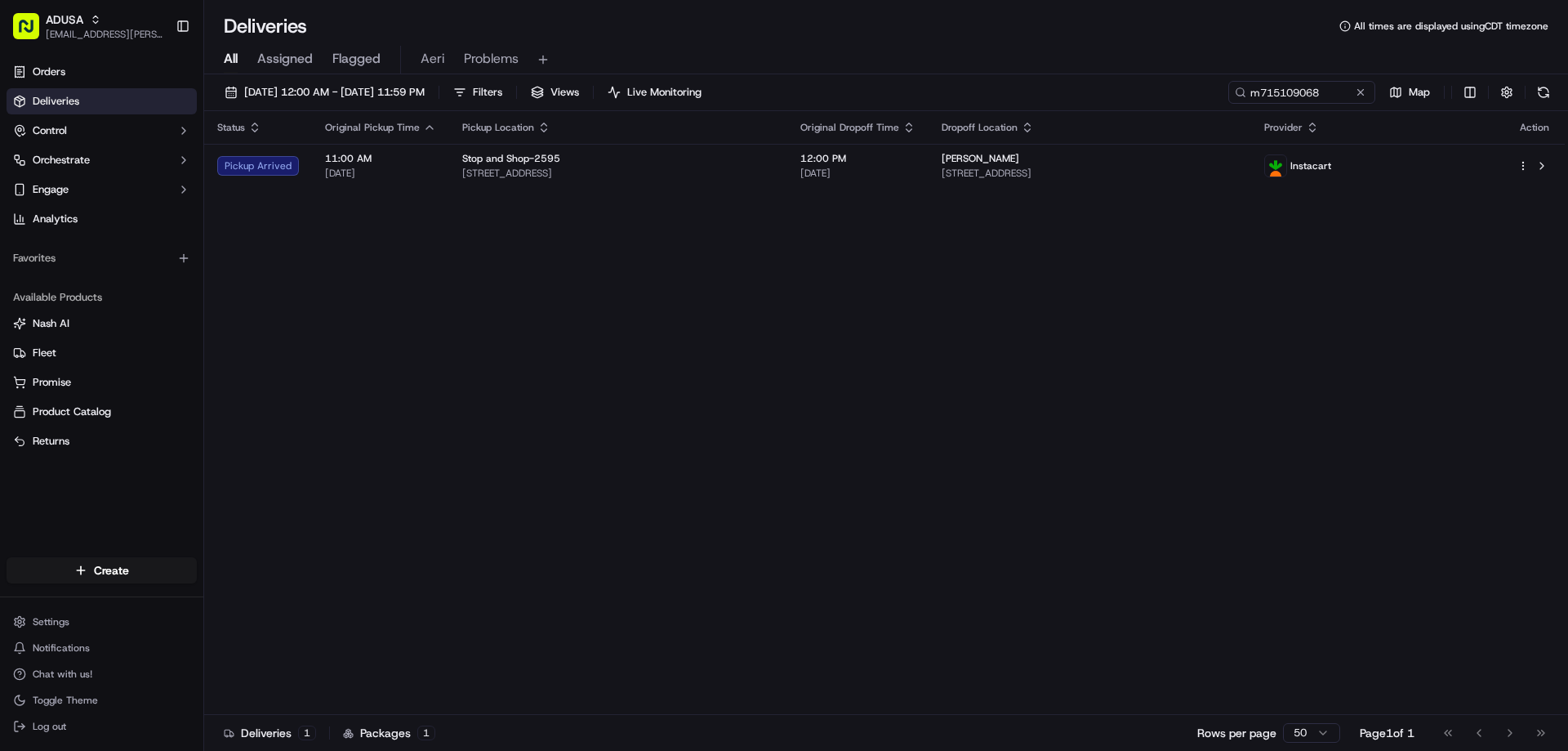
drag, startPoint x: 672, startPoint y: 295, endPoint x: 1386, endPoint y: 132, distance: 732.4
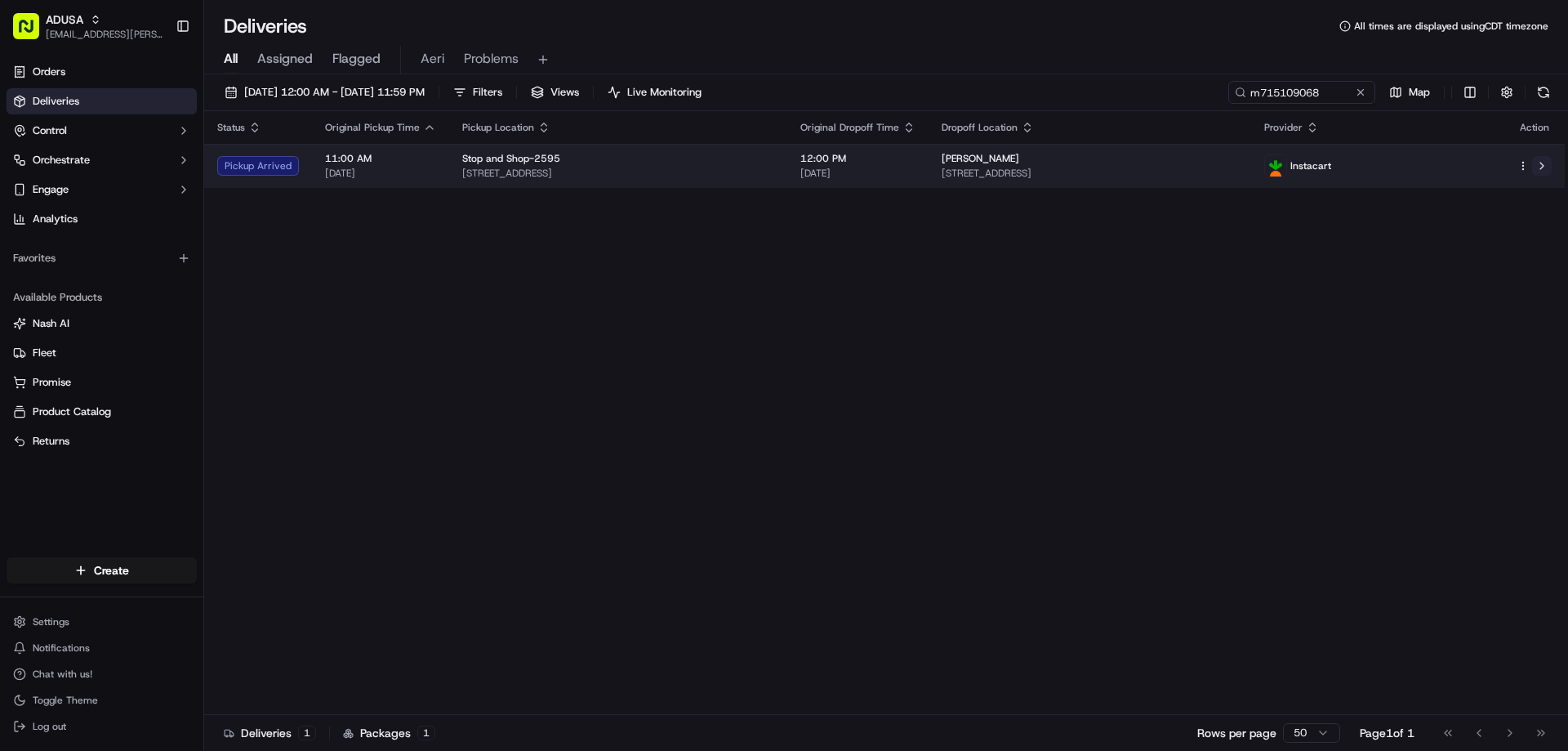
click at [1539, 163] on button at bounding box center [1542, 165] width 20 height 20
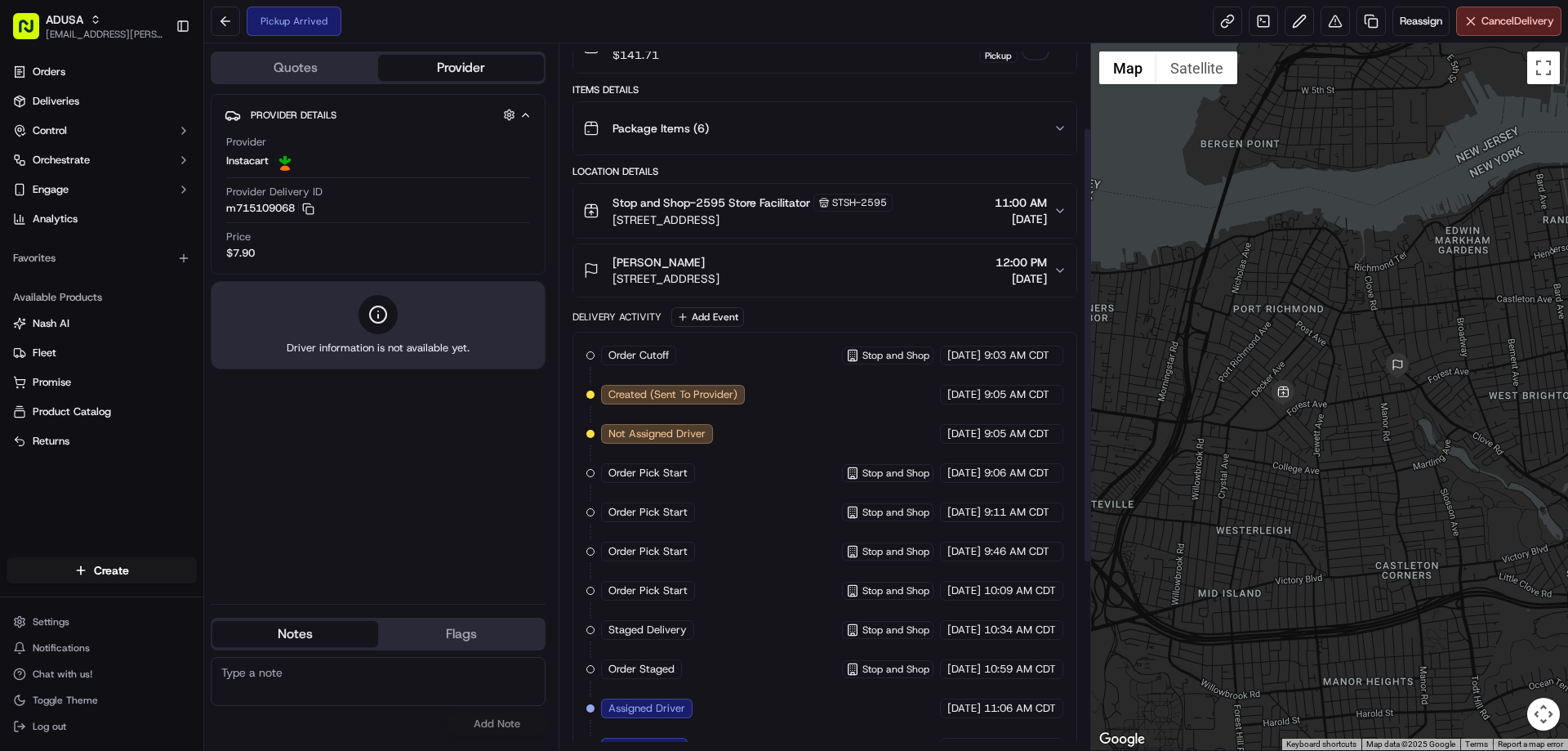
scroll to position [27, 0]
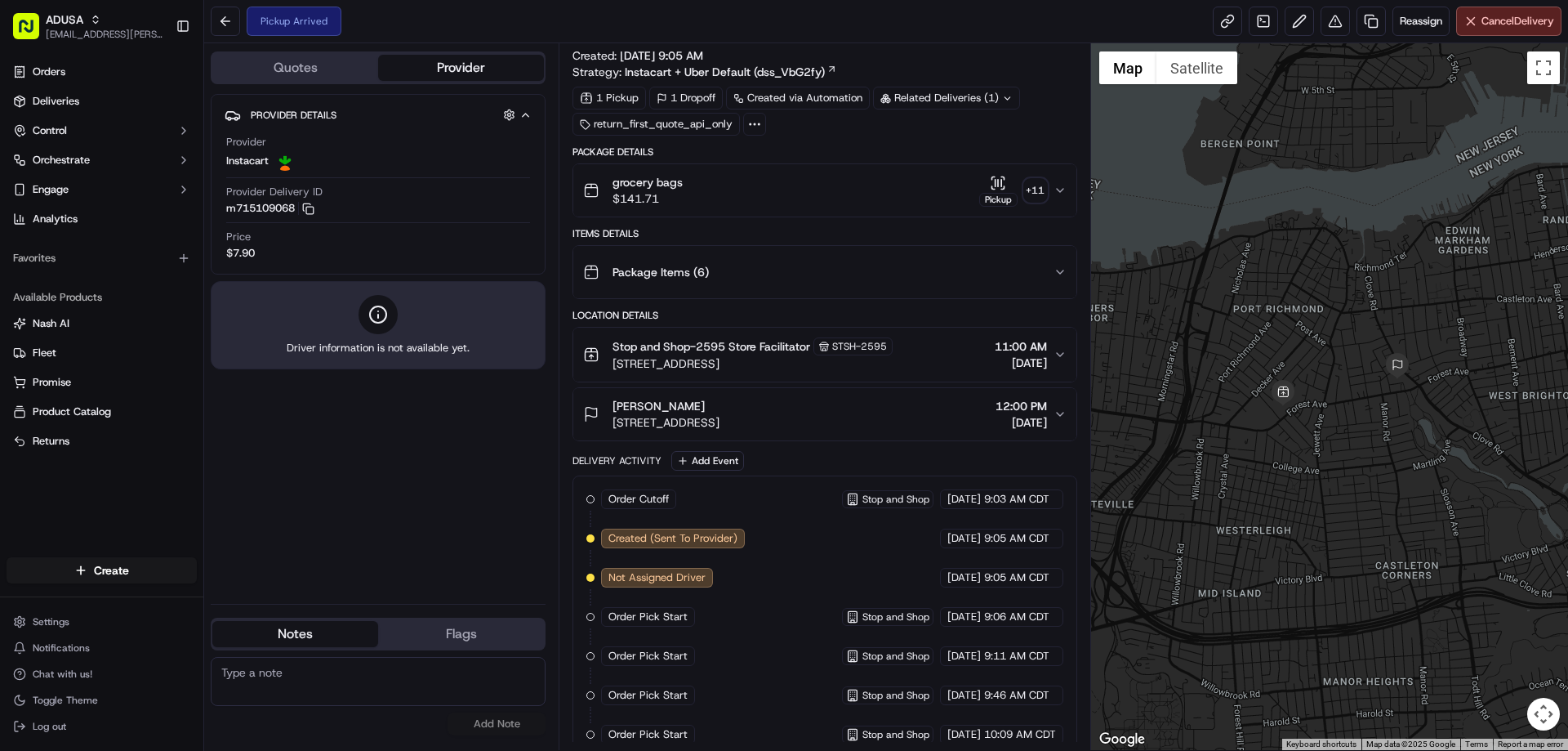
click at [465, 681] on textarea at bounding box center [378, 681] width 335 height 49
type textarea "cancelled due to driver picking up order and not delivering it. needs reschedul…"
click at [486, 727] on button "Add Note" at bounding box center [496, 724] width 98 height 23
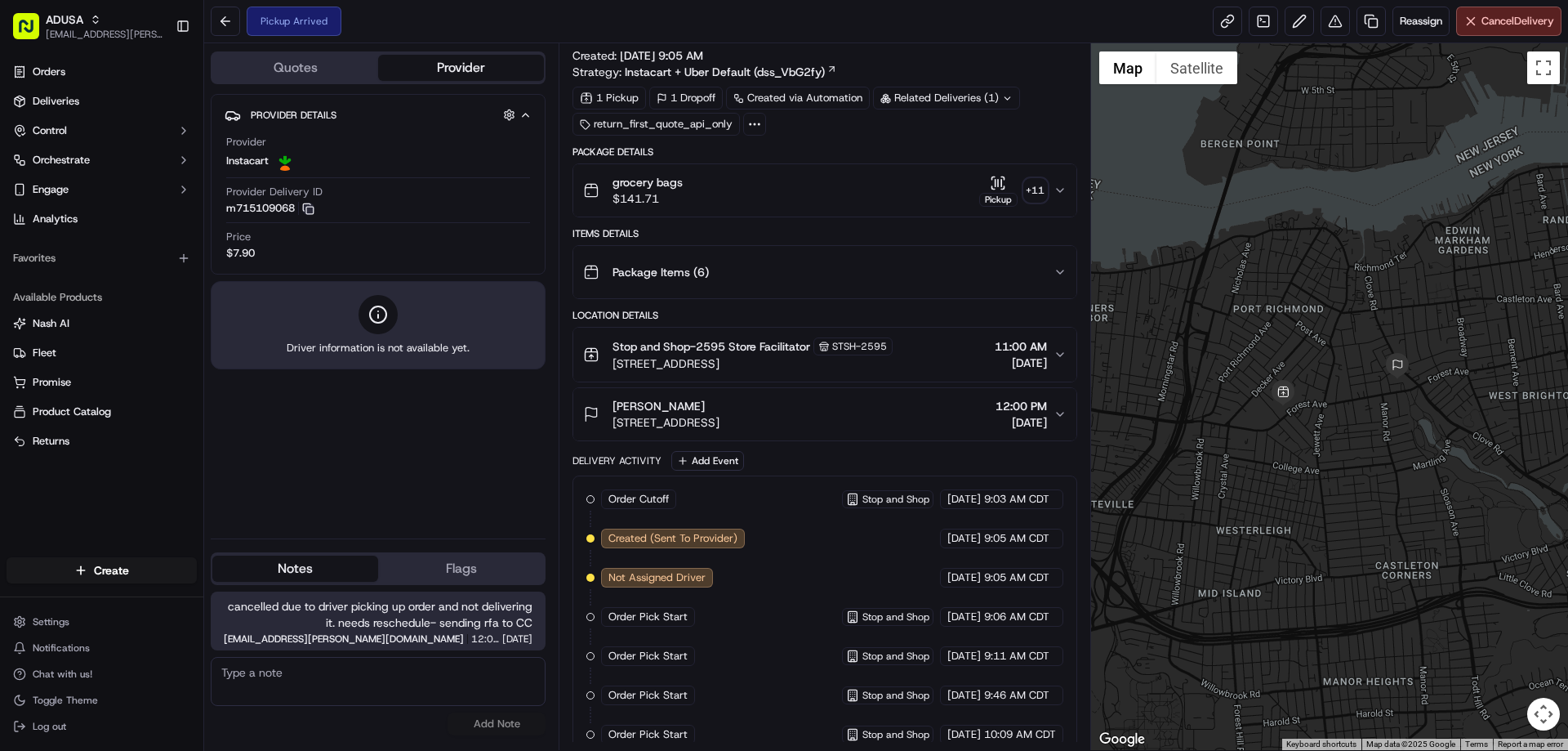
click at [314, 211] on icon "button" at bounding box center [308, 209] width 12 height 12
click at [225, 16] on button at bounding box center [226, 21] width 30 height 30
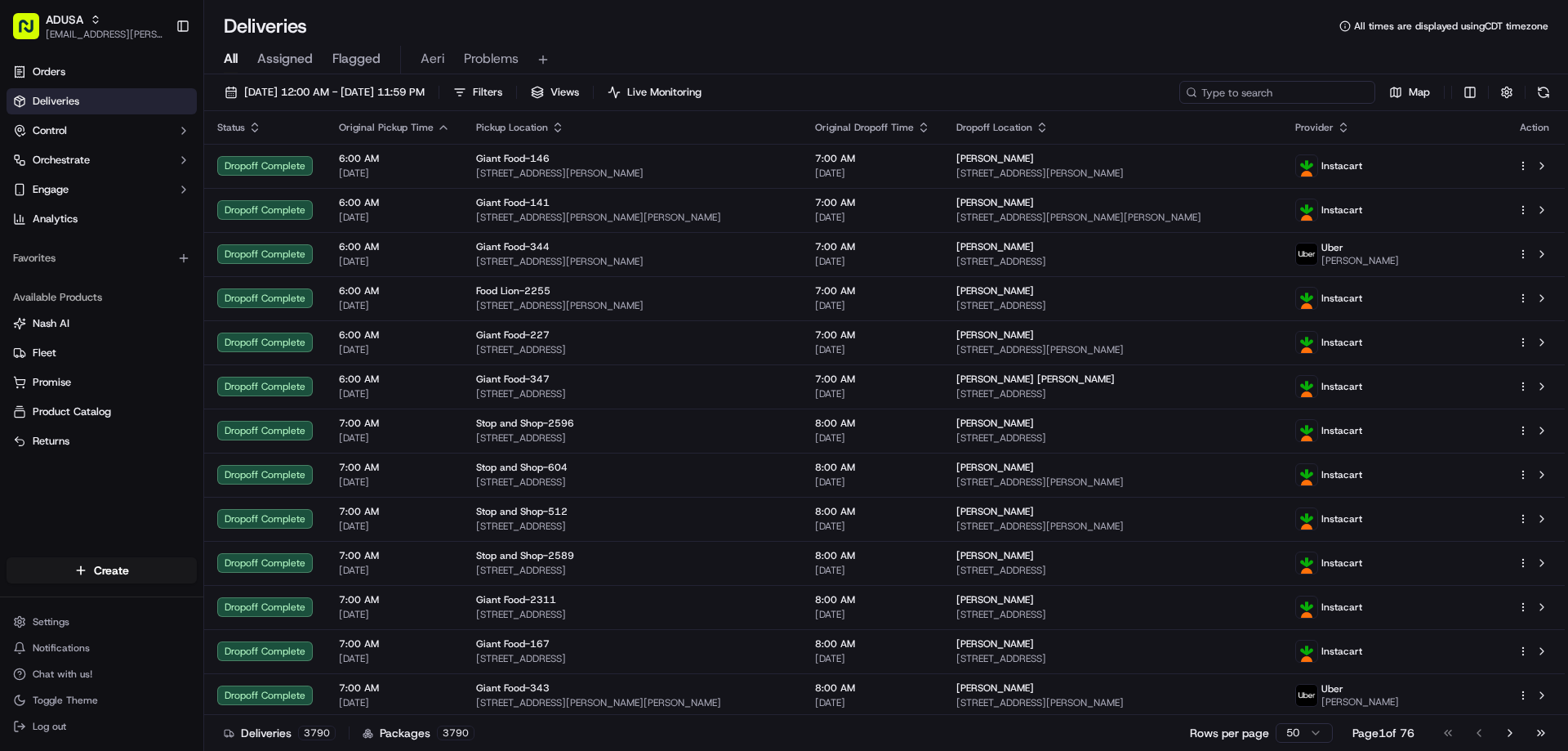
click at [1296, 98] on input at bounding box center [1277, 92] width 196 height 23
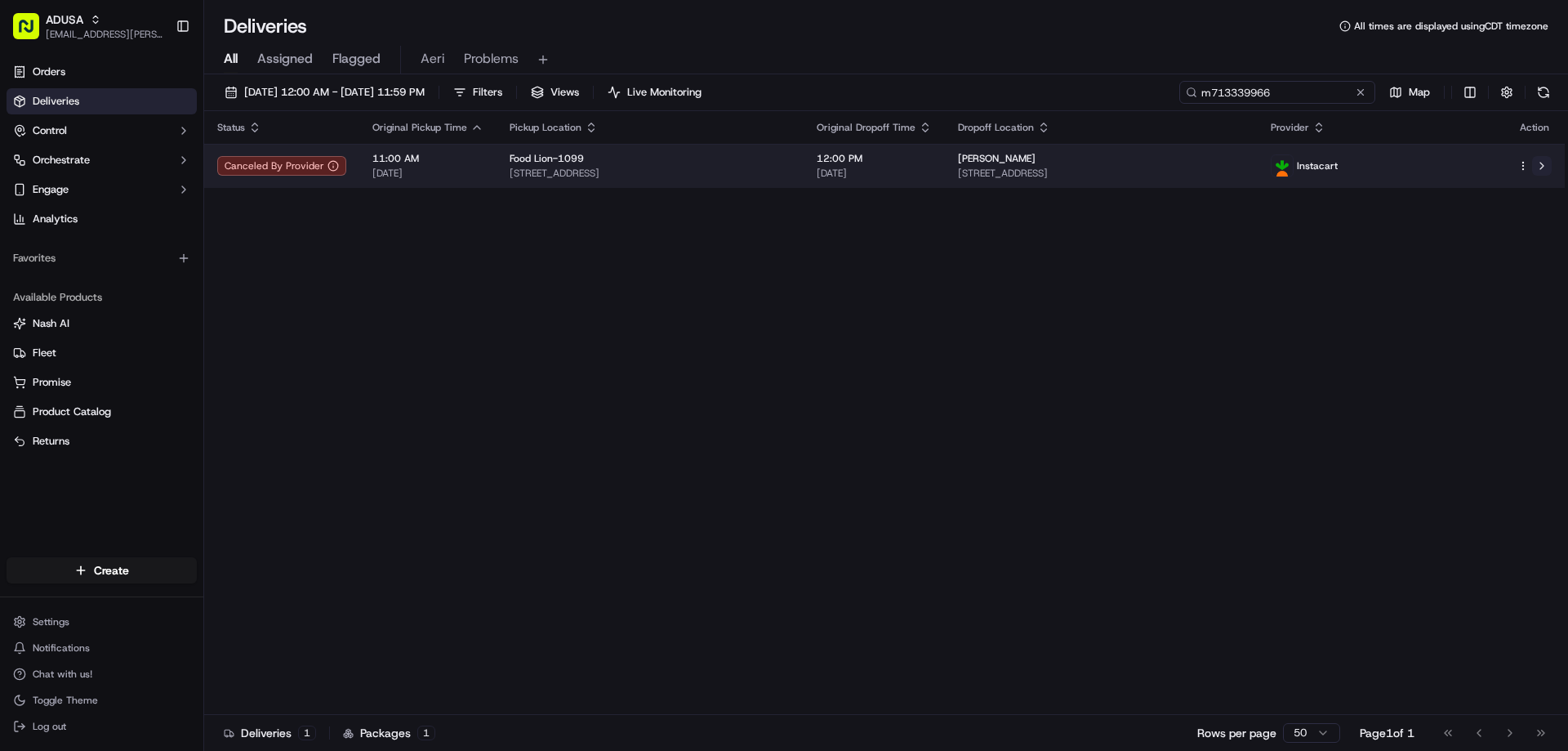
type input "m713339966"
click at [1544, 163] on button at bounding box center [1542, 165] width 20 height 20
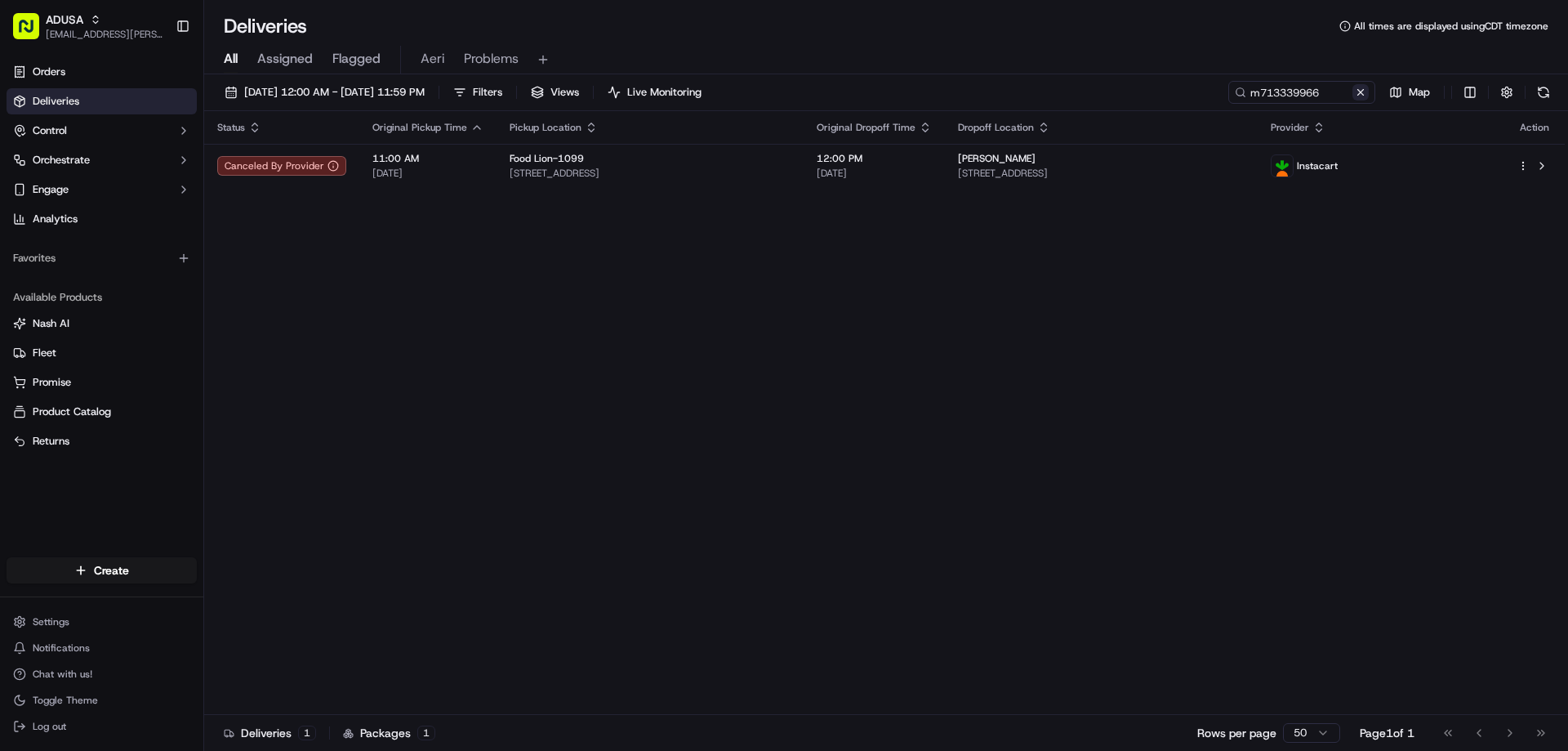
click at [1359, 98] on button at bounding box center [1360, 92] width 16 height 16
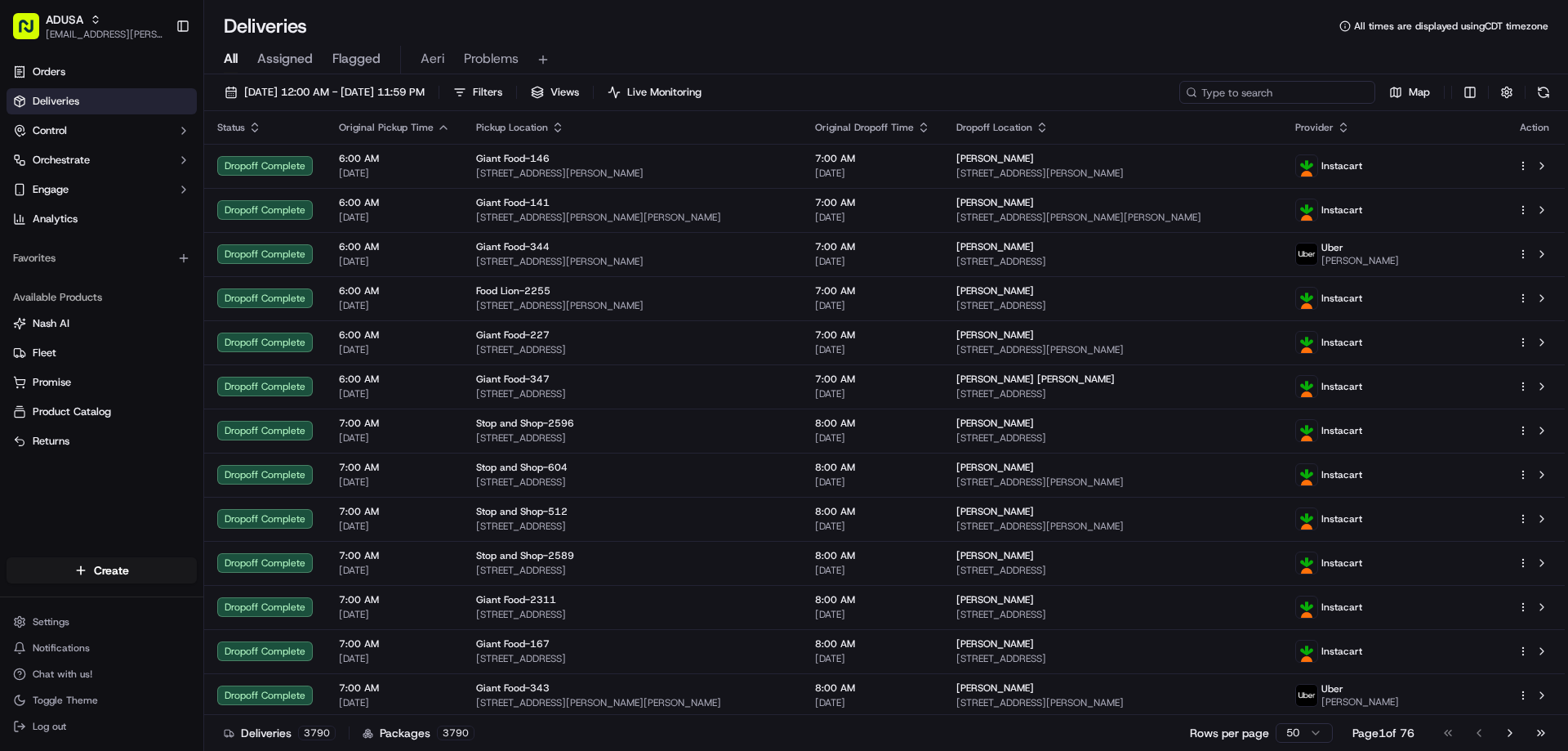
click at [1304, 96] on input at bounding box center [1277, 92] width 196 height 23
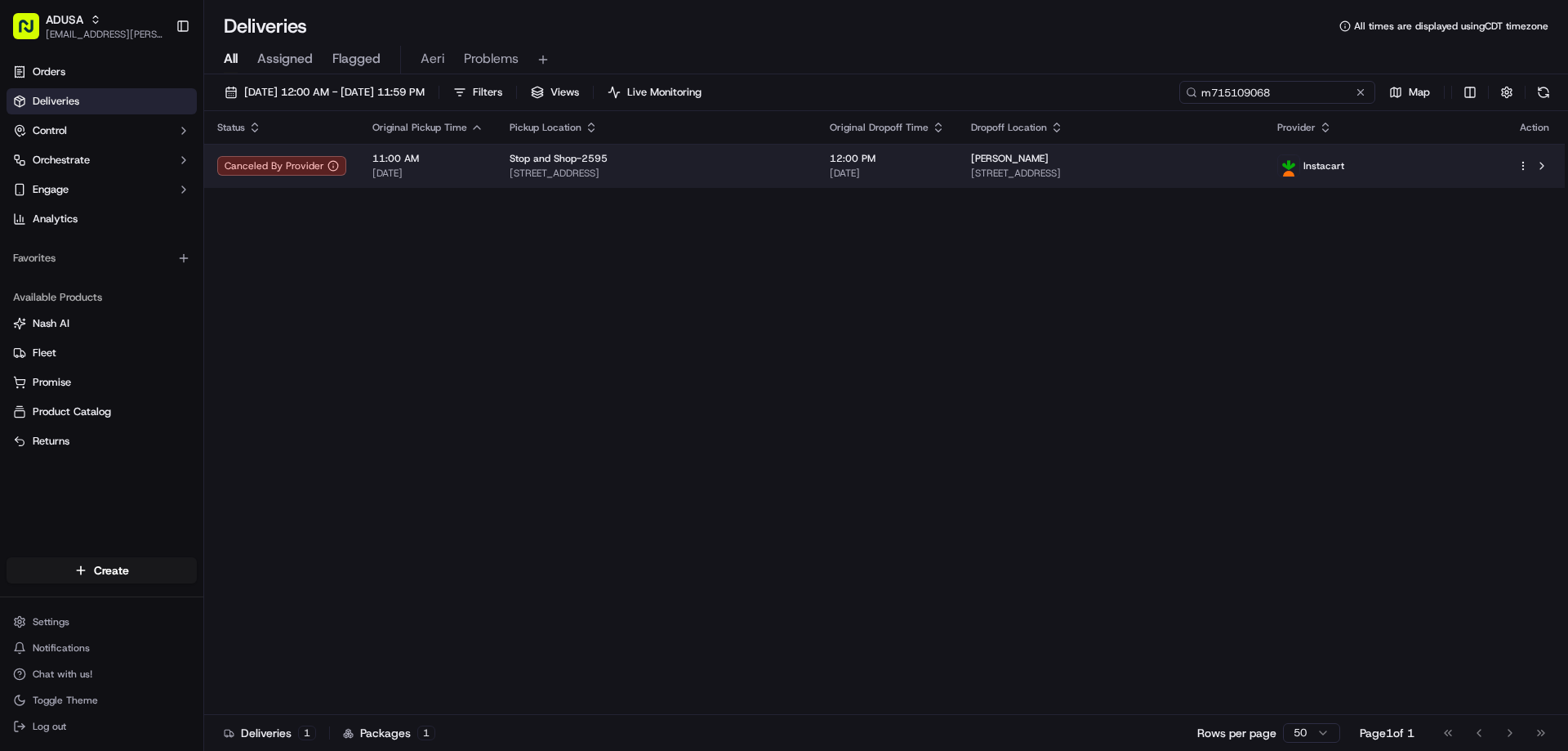
type input "m715109068"
click at [1555, 169] on td at bounding box center [1534, 166] width 60 height 44
click at [1540, 169] on button at bounding box center [1542, 165] width 20 height 20
click at [1541, 162] on button at bounding box center [1542, 165] width 20 height 20
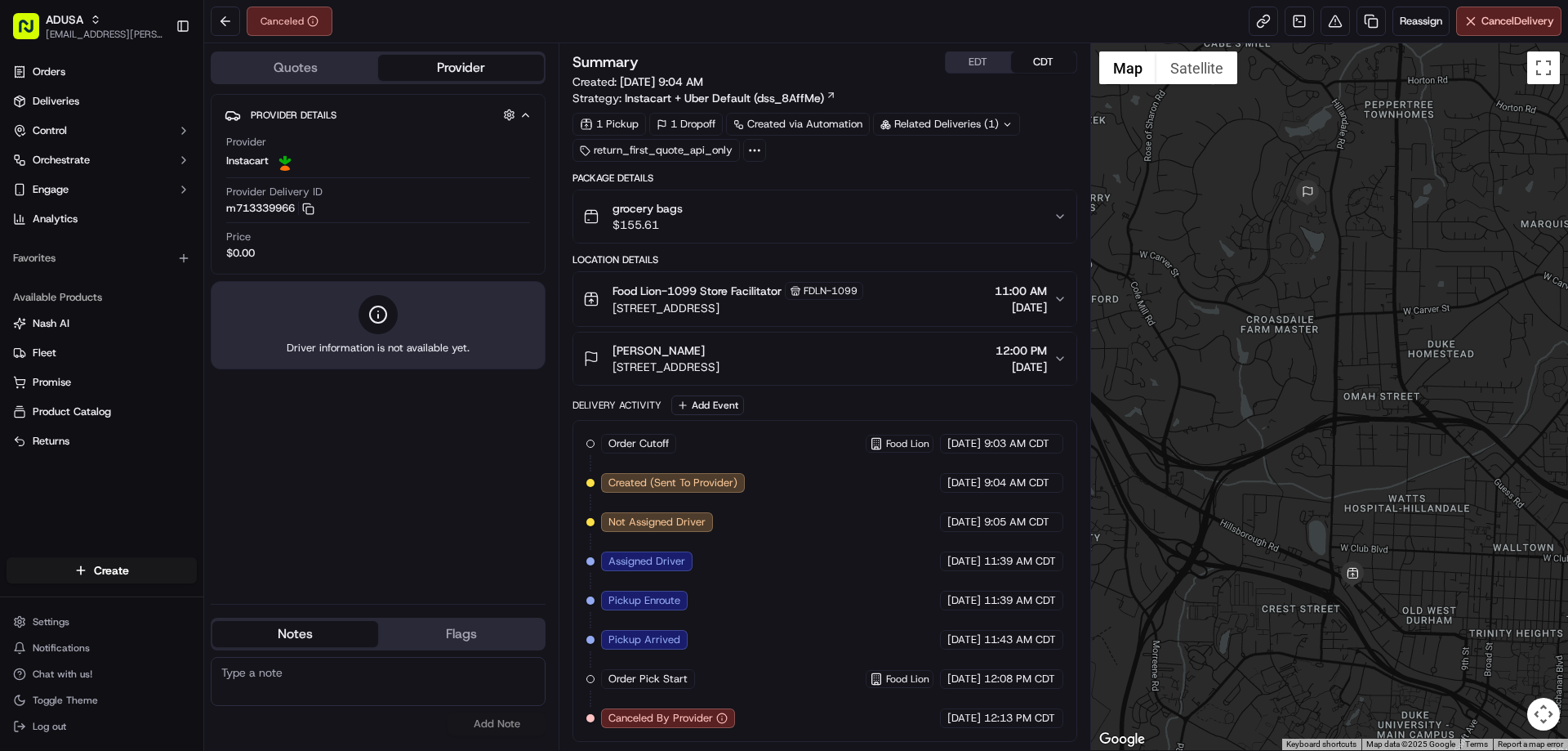
drag, startPoint x: 1331, startPoint y: 418, endPoint x: 1325, endPoint y: 324, distance: 94.2
click at [1331, 344] on div at bounding box center [1330, 397] width 478 height 707
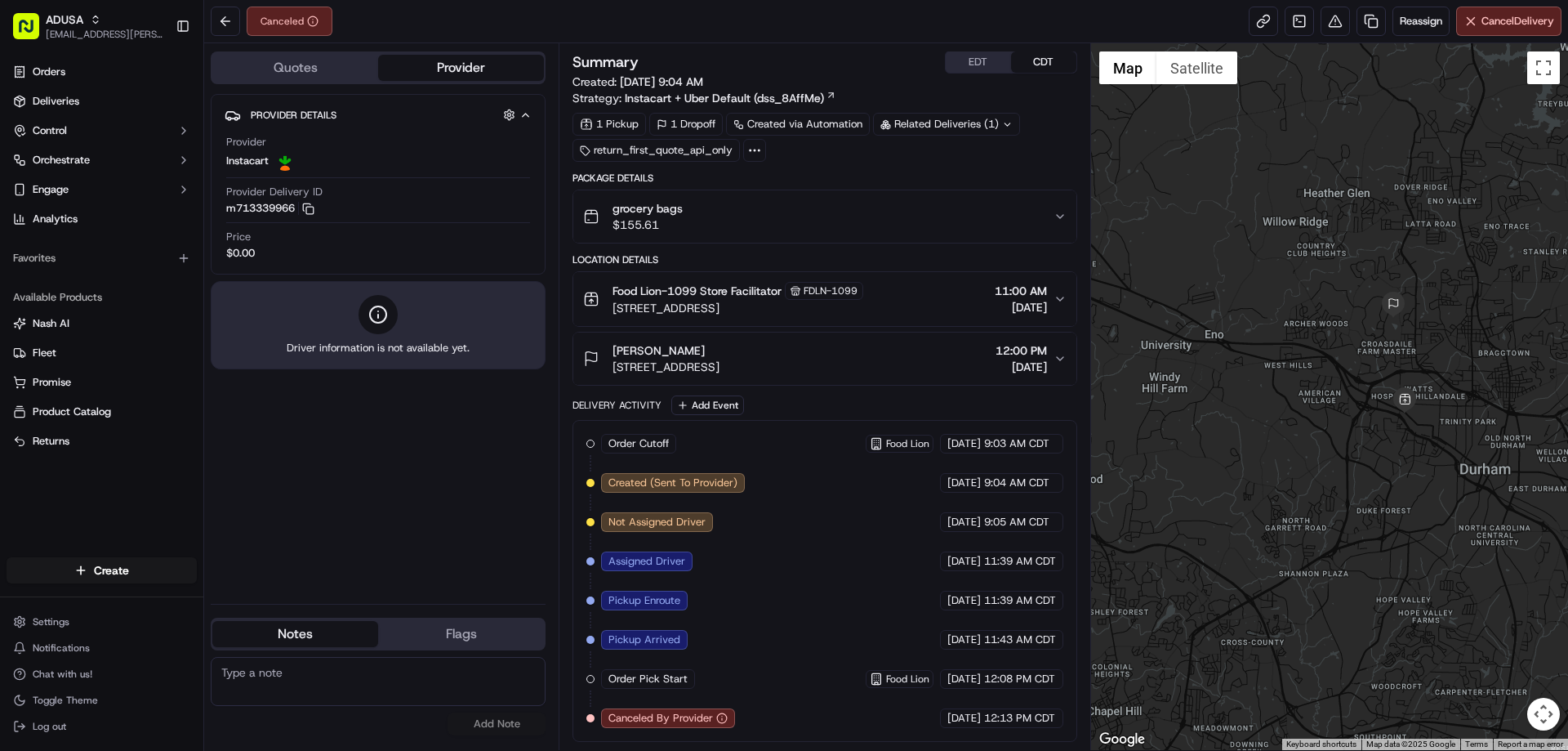
drag, startPoint x: 1332, startPoint y: 534, endPoint x: 1230, endPoint y: 360, distance: 201.7
click at [1230, 360] on div at bounding box center [1330, 397] width 478 height 707
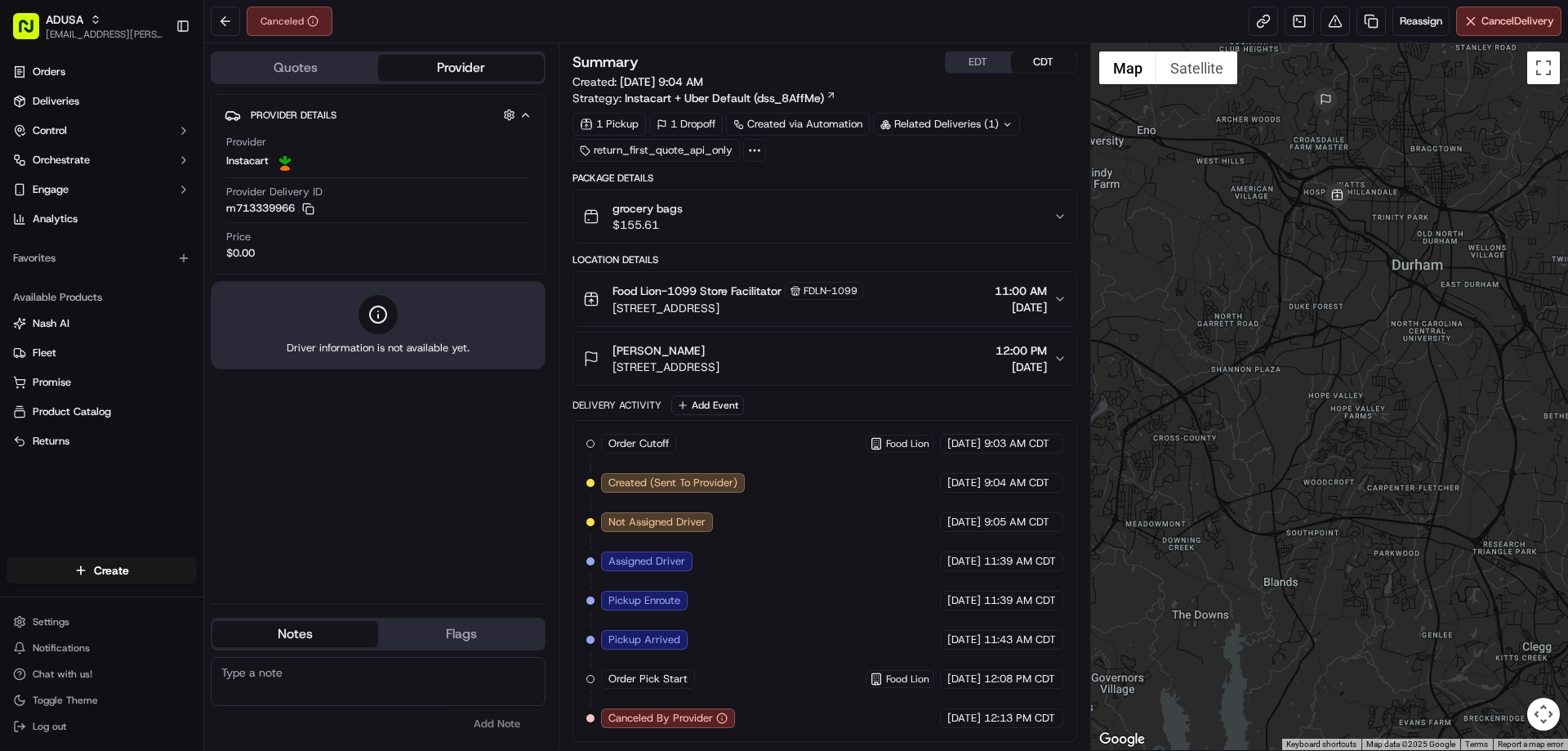
drag, startPoint x: 1320, startPoint y: 420, endPoint x: 1368, endPoint y: 444, distance: 53.7
click at [1366, 450] on div at bounding box center [1330, 397] width 478 height 707
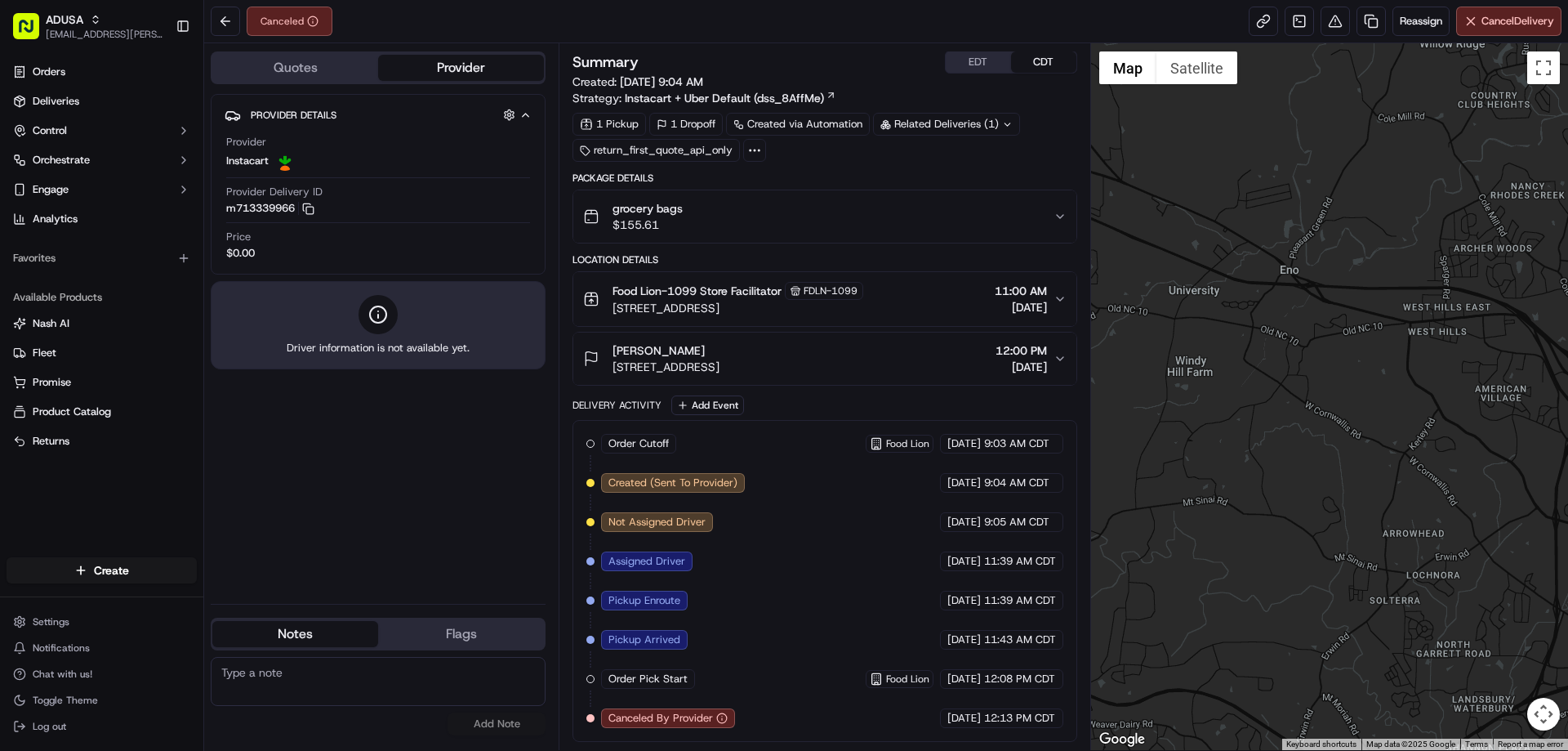
drag, startPoint x: 1408, startPoint y: 272, endPoint x: 1244, endPoint y: 237, distance: 167.7
click at [1250, 237] on div at bounding box center [1330, 397] width 478 height 707
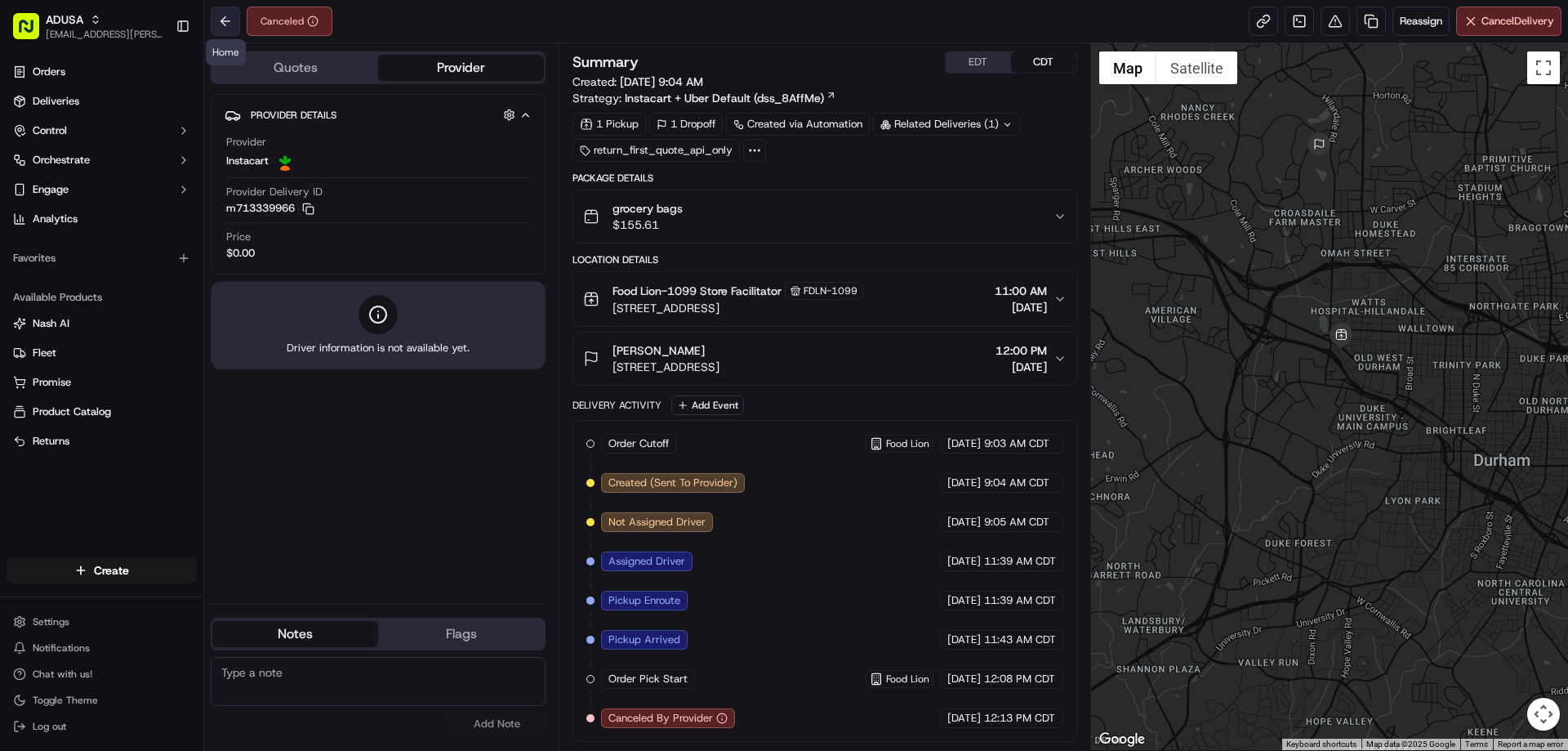
click at [222, 21] on button at bounding box center [226, 21] width 30 height 30
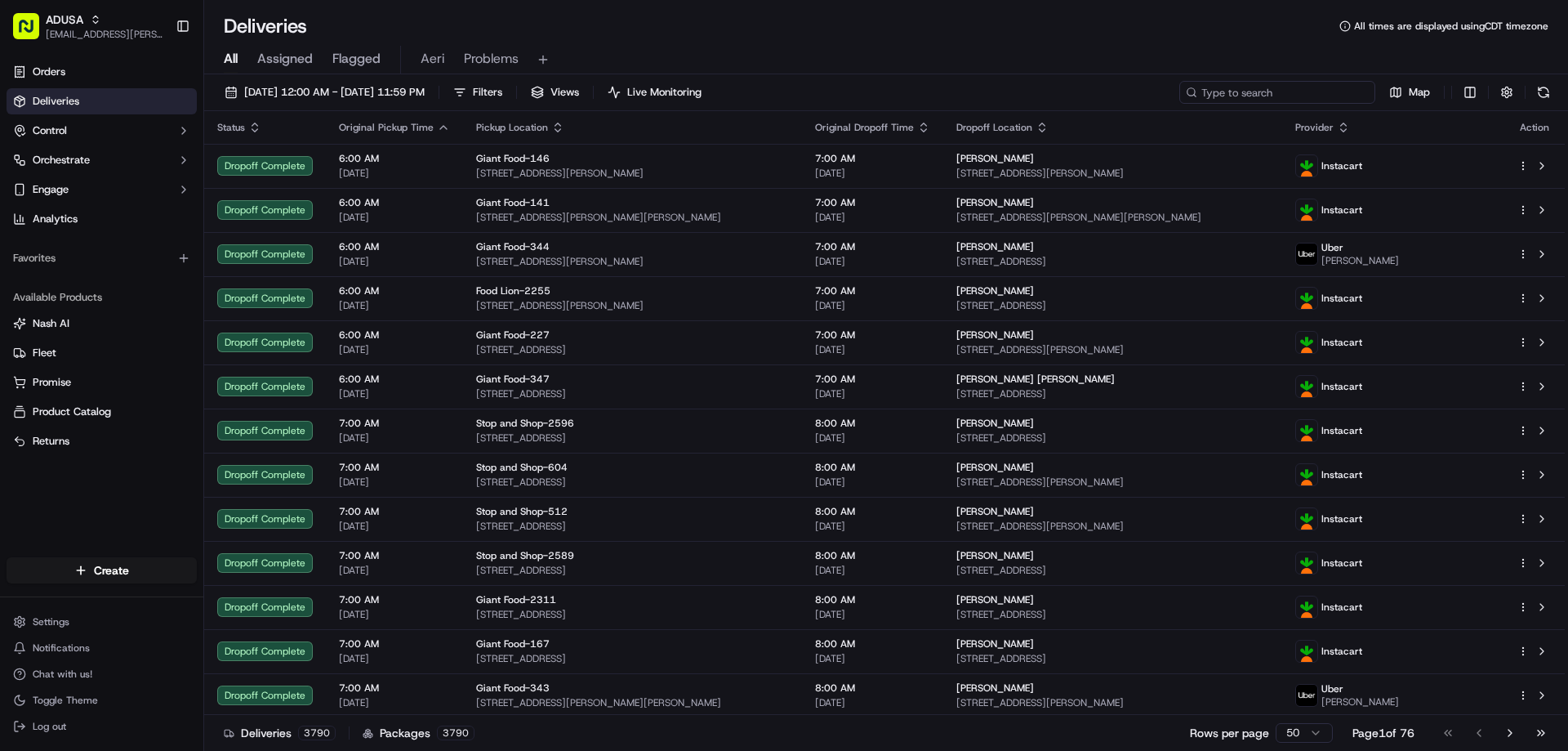
click at [1319, 100] on input at bounding box center [1277, 92] width 196 height 23
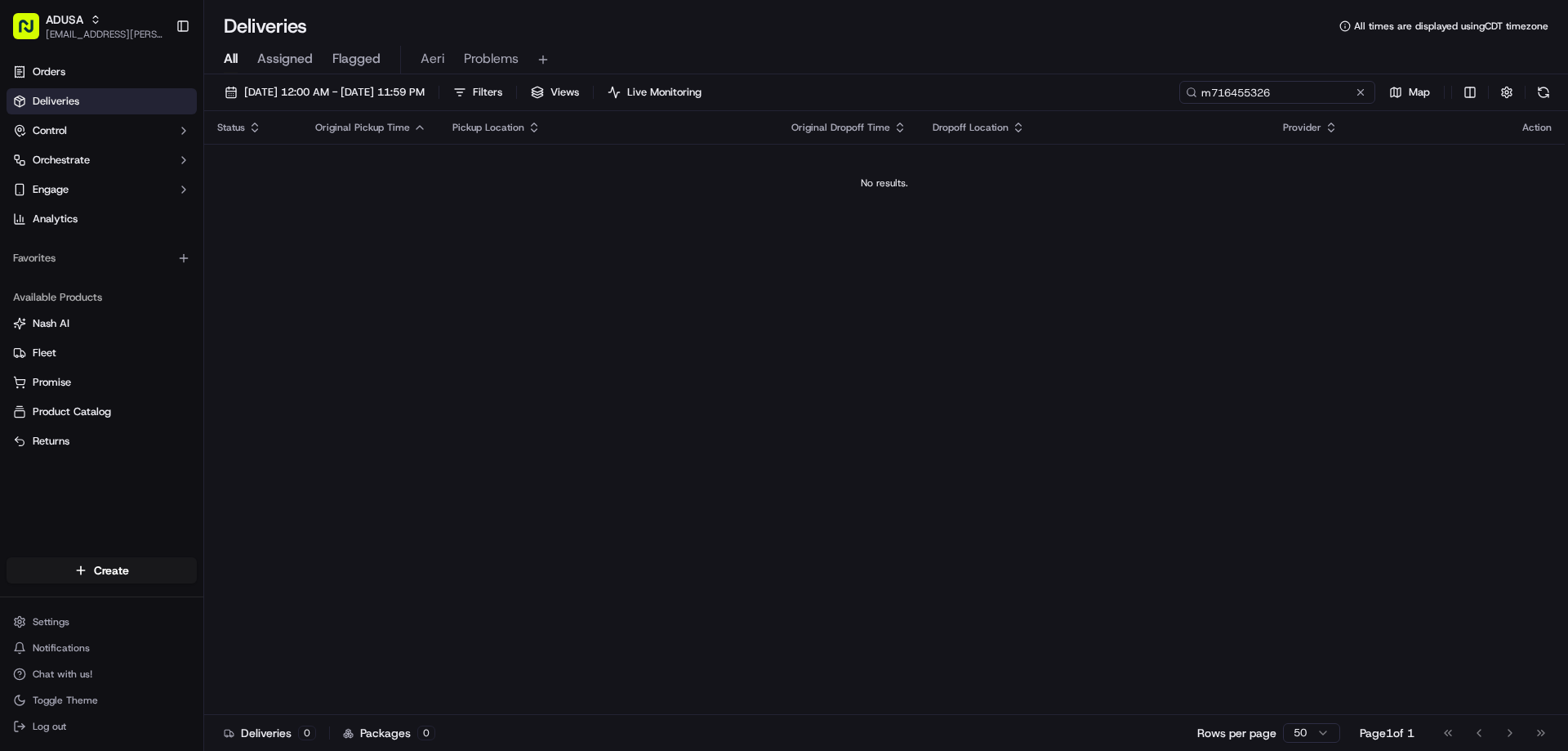
click at [1290, 95] on input "m716455326" at bounding box center [1277, 92] width 196 height 23
drag, startPoint x: 1269, startPoint y: 96, endPoint x: 1197, endPoint y: 103, distance: 72.3
click at [1197, 103] on input "m716455326" at bounding box center [1277, 92] width 196 height 23
type input "m716455326"
click at [412, 93] on span "[DATE] 12:00 AM - [DATE] 11:59 PM" at bounding box center [335, 92] width 180 height 14
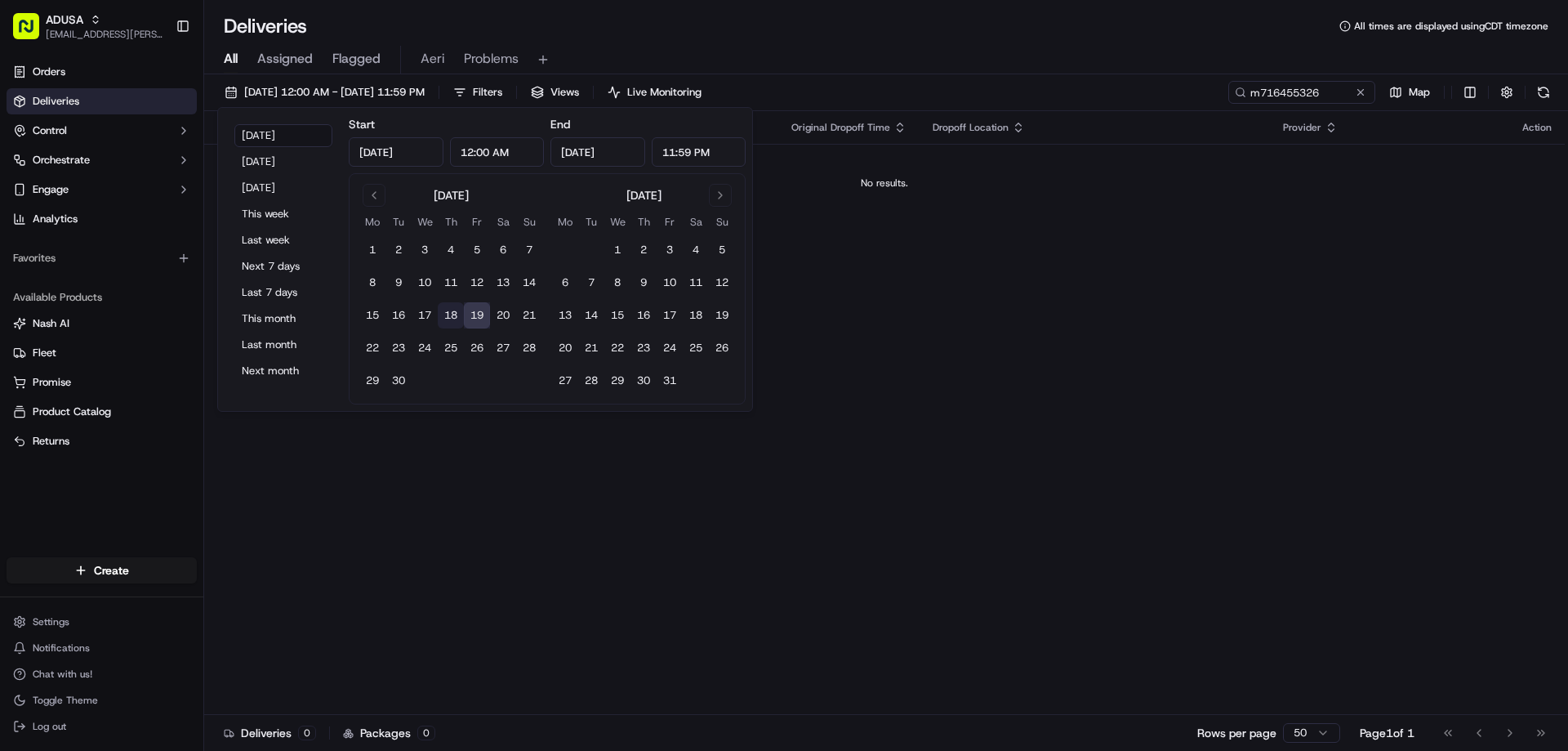
click at [455, 310] on button "18" at bounding box center [450, 315] width 26 height 26
type input "[DATE]"
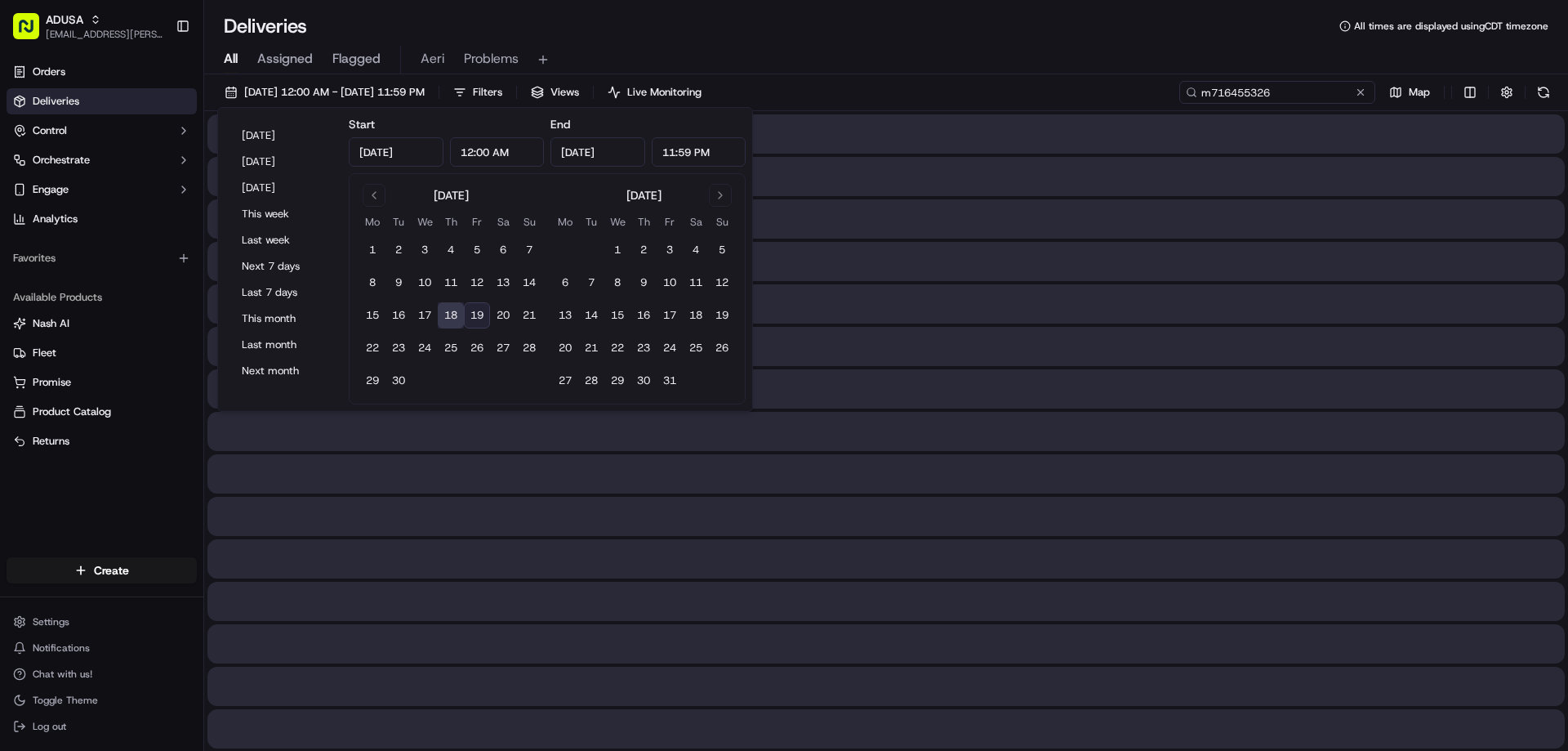
click at [1332, 89] on input "m716455326" at bounding box center [1277, 92] width 196 height 23
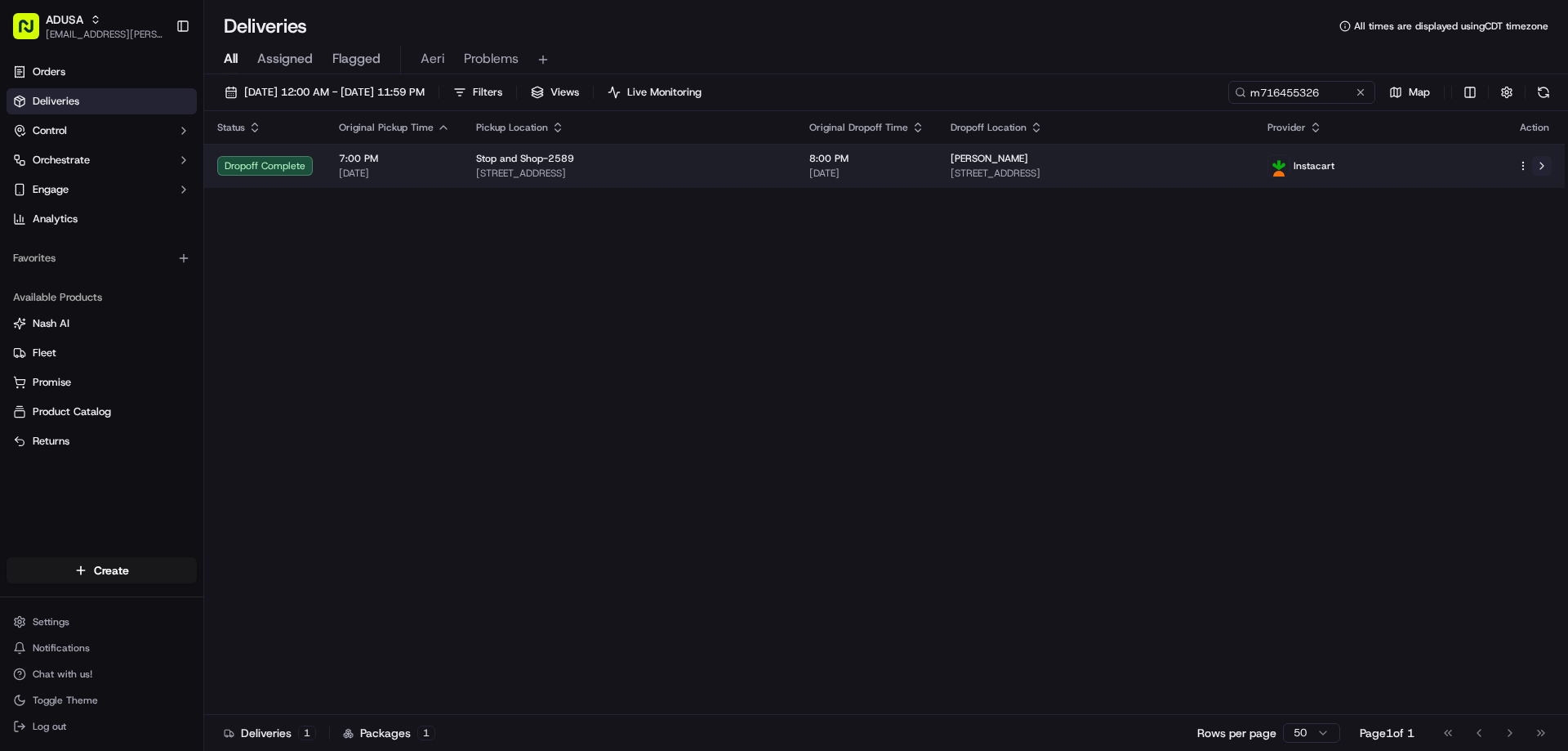
click at [1543, 168] on button at bounding box center [1542, 165] width 20 height 20
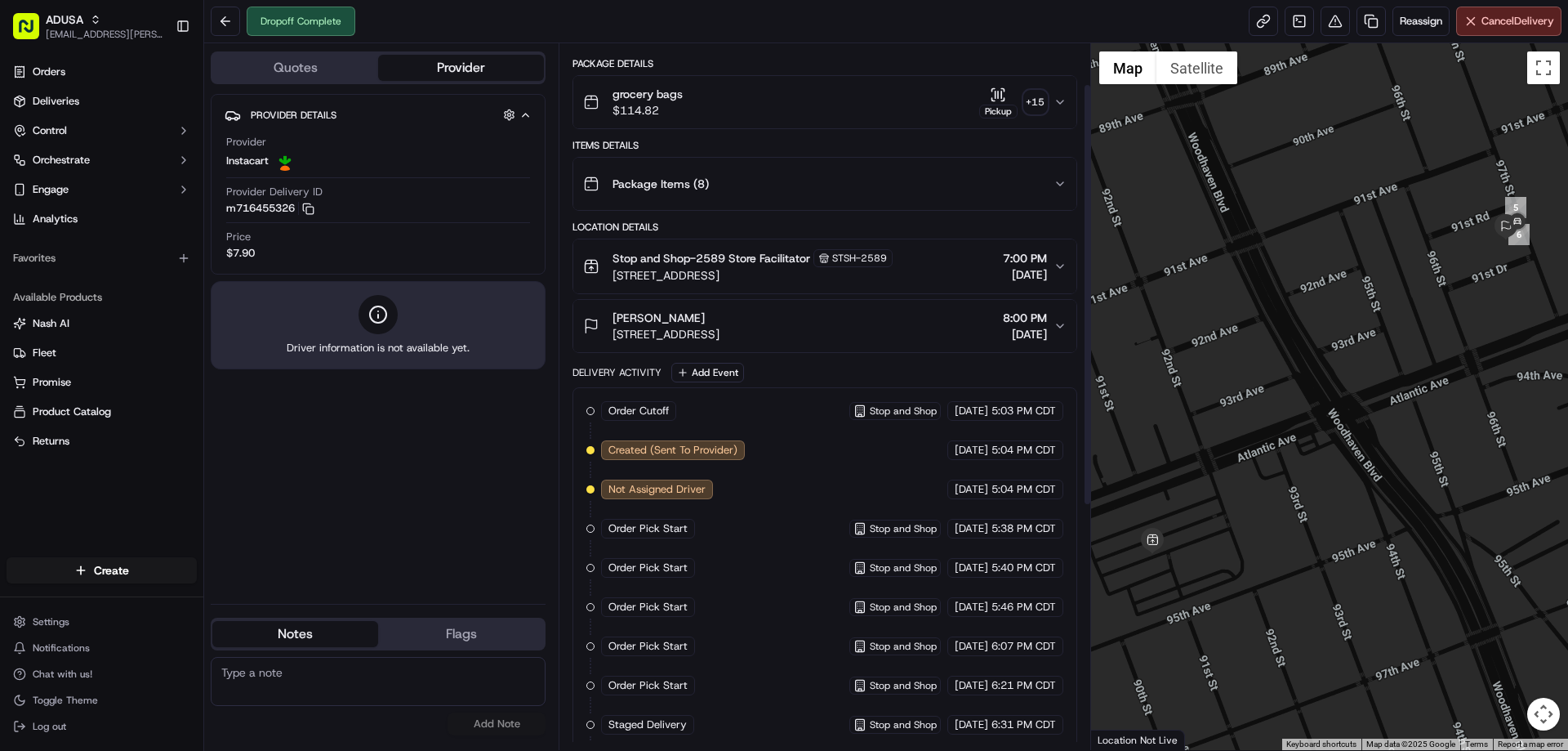
scroll to position [66, 0]
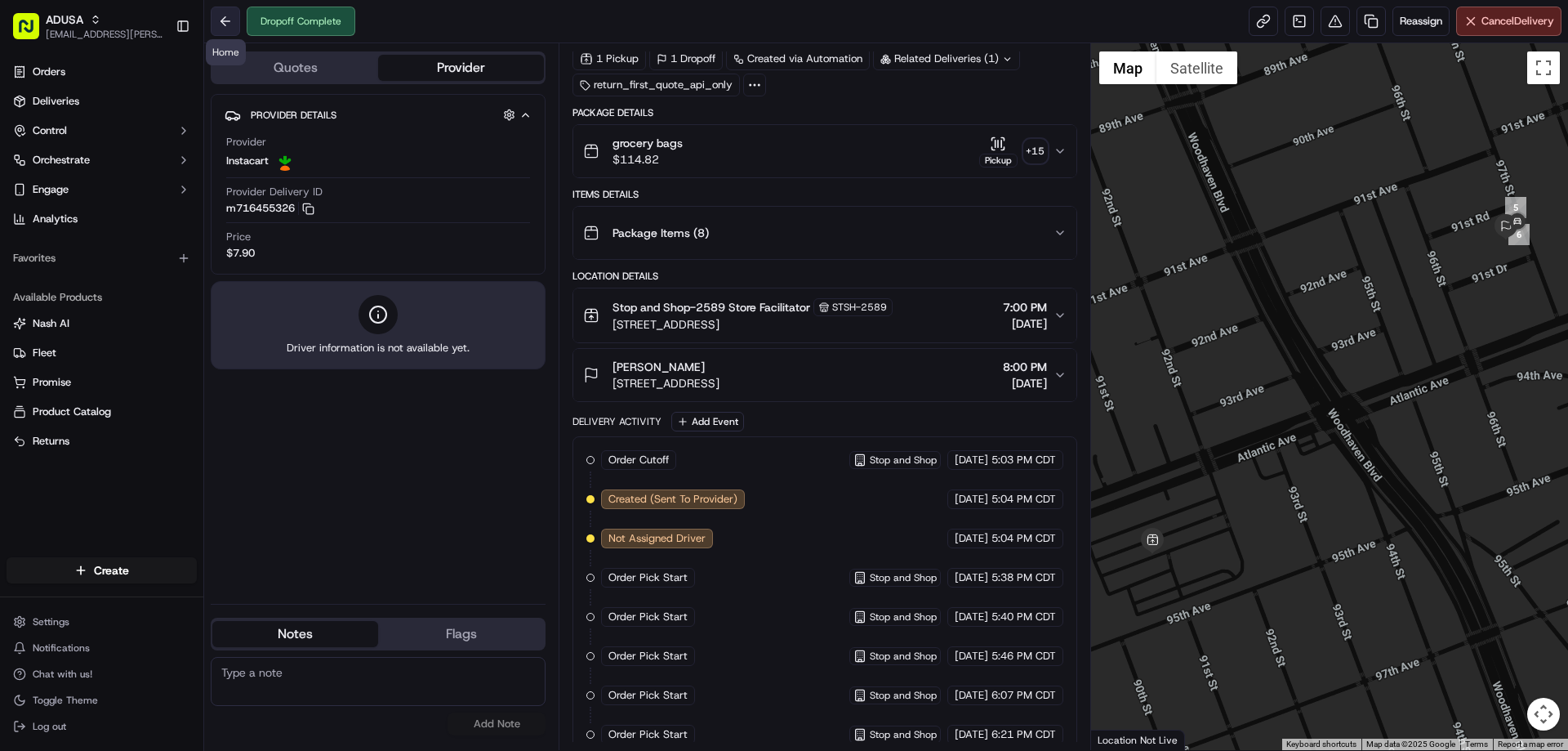
click at [226, 15] on button at bounding box center [226, 21] width 30 height 30
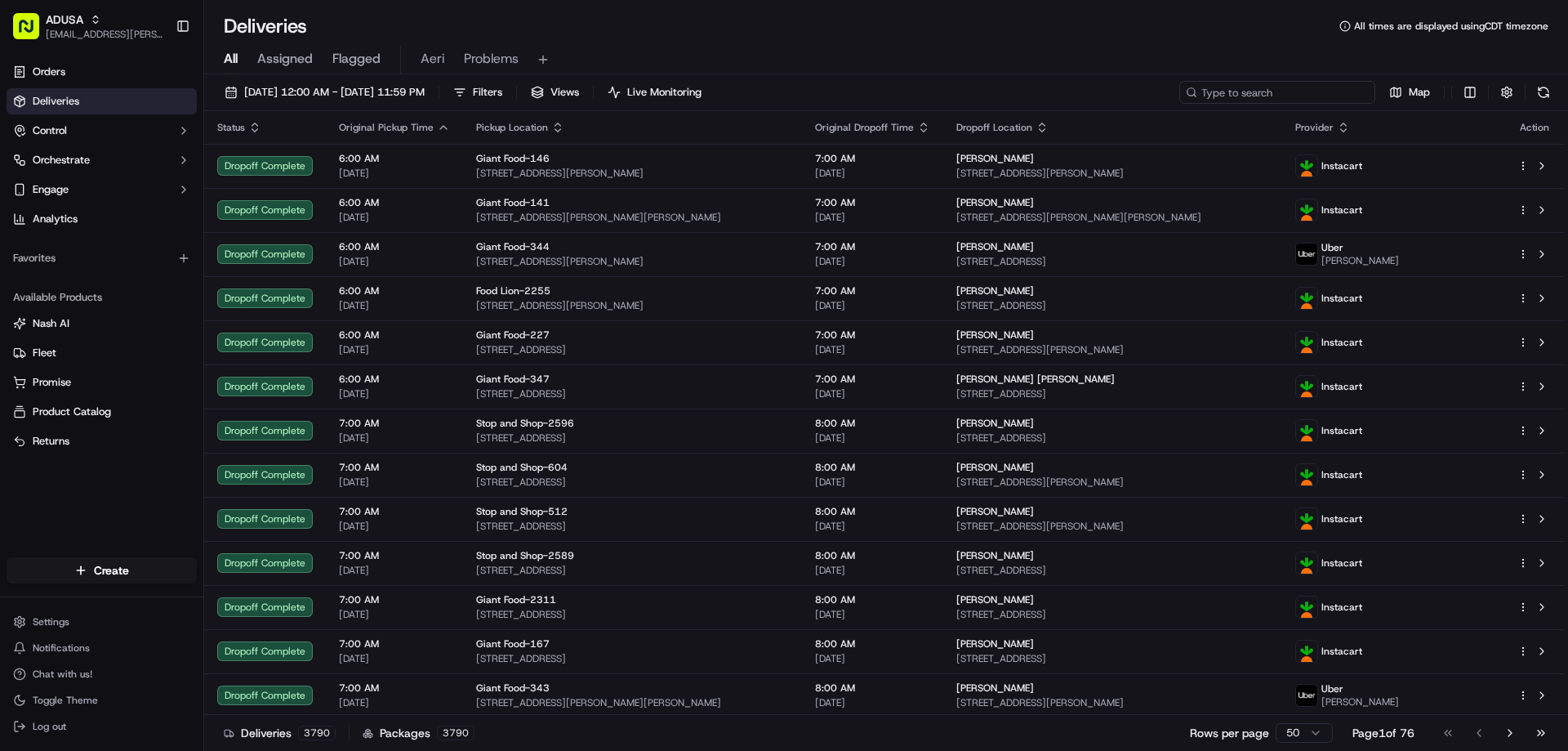
drag, startPoint x: 1350, startPoint y: 96, endPoint x: 1351, endPoint y: 108, distance: 12.0
click at [1351, 108] on div "[DATE] 12:00 AM - [DATE] 11:59 PM Filters Views Live Monitoring Map" at bounding box center [886, 95] width 1364 height 30
